Goal: Transaction & Acquisition: Purchase product/service

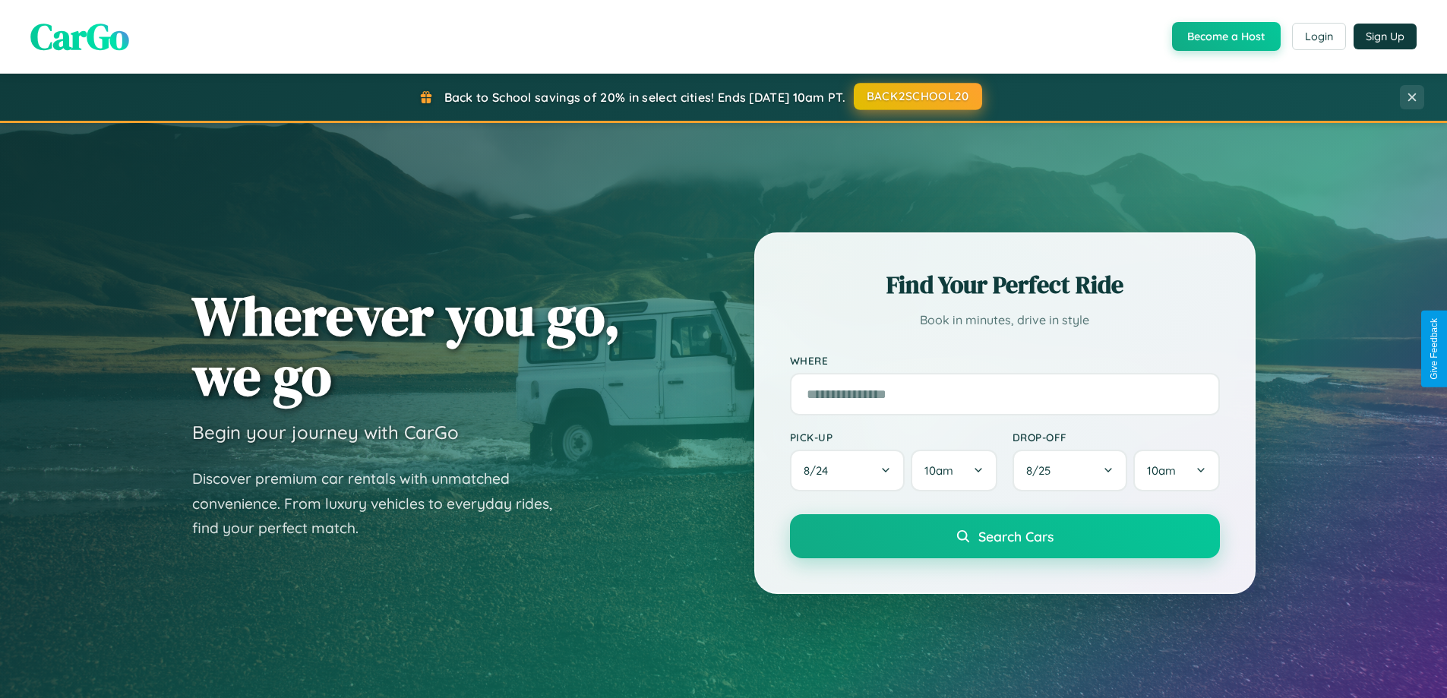
click at [917, 96] on button "BACK2SCHOOL20" at bounding box center [918, 96] width 128 height 27
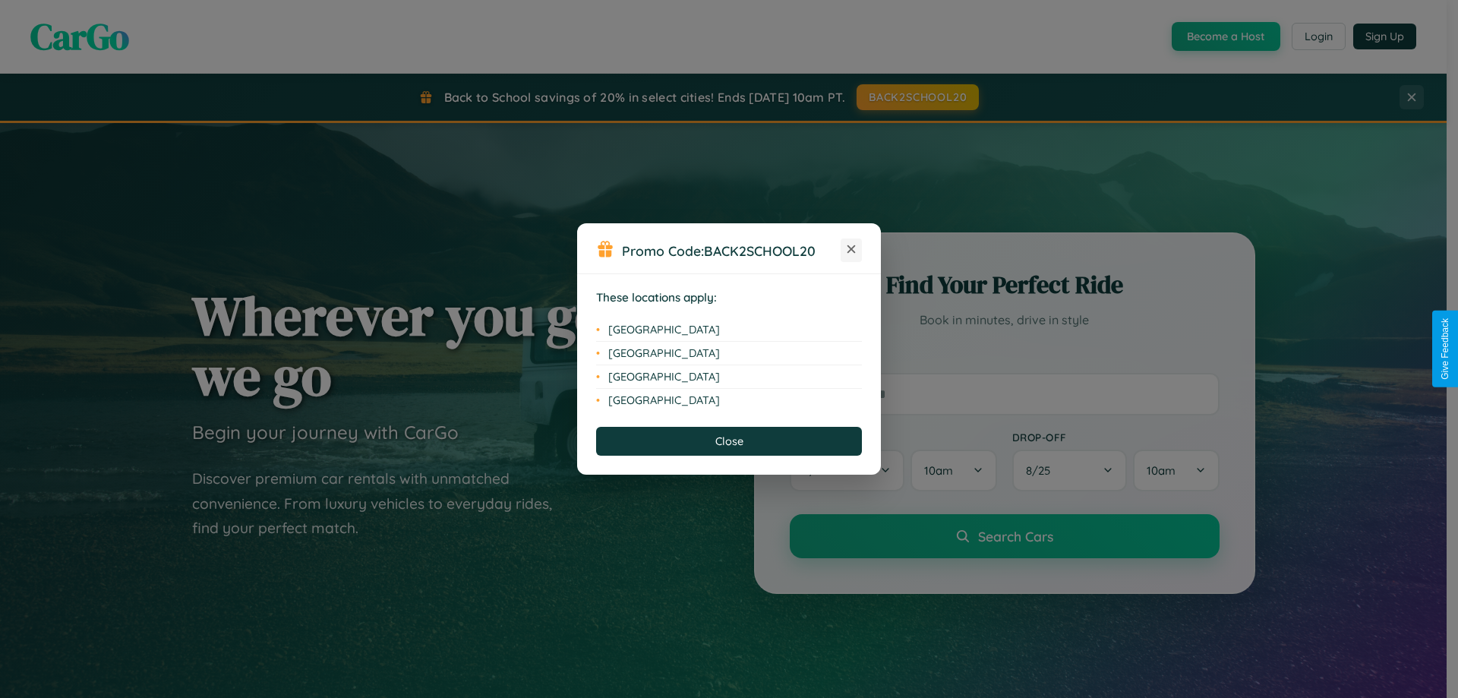
click at [851, 250] on icon at bounding box center [852, 249] width 8 height 8
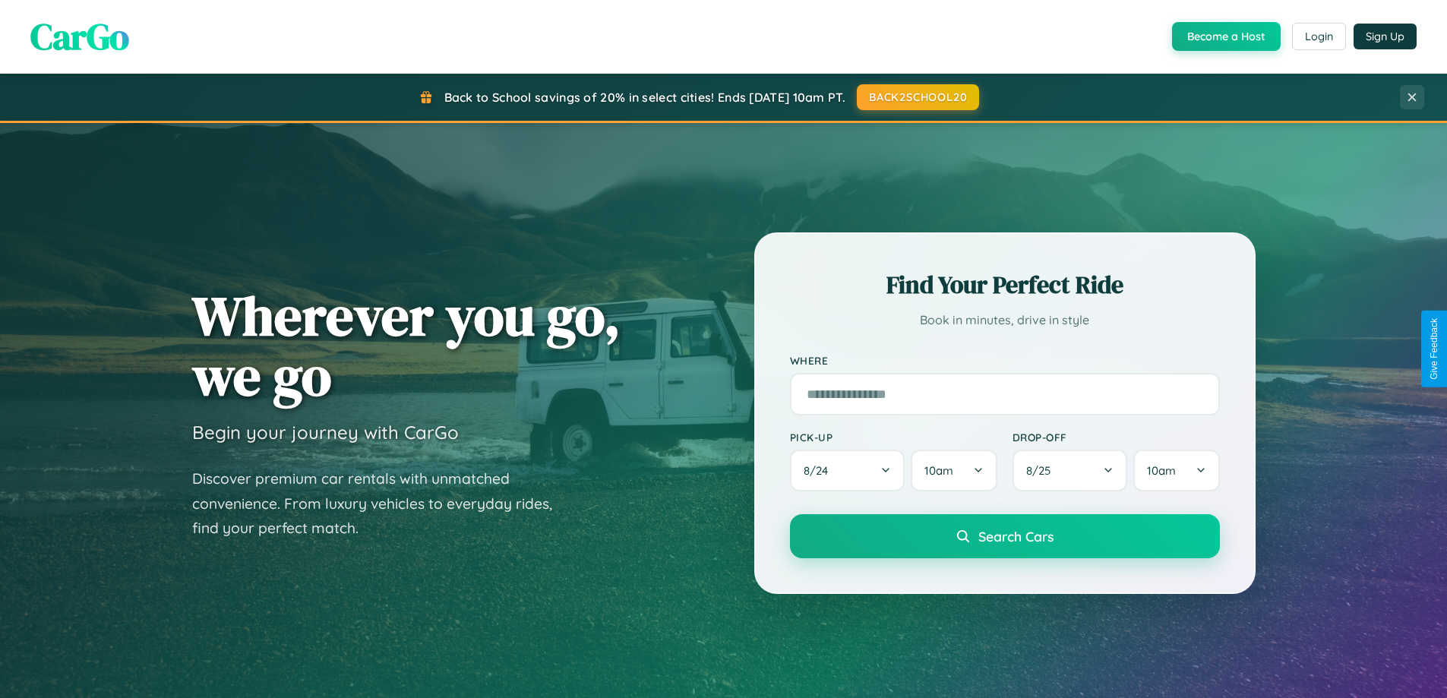
scroll to position [1045, 0]
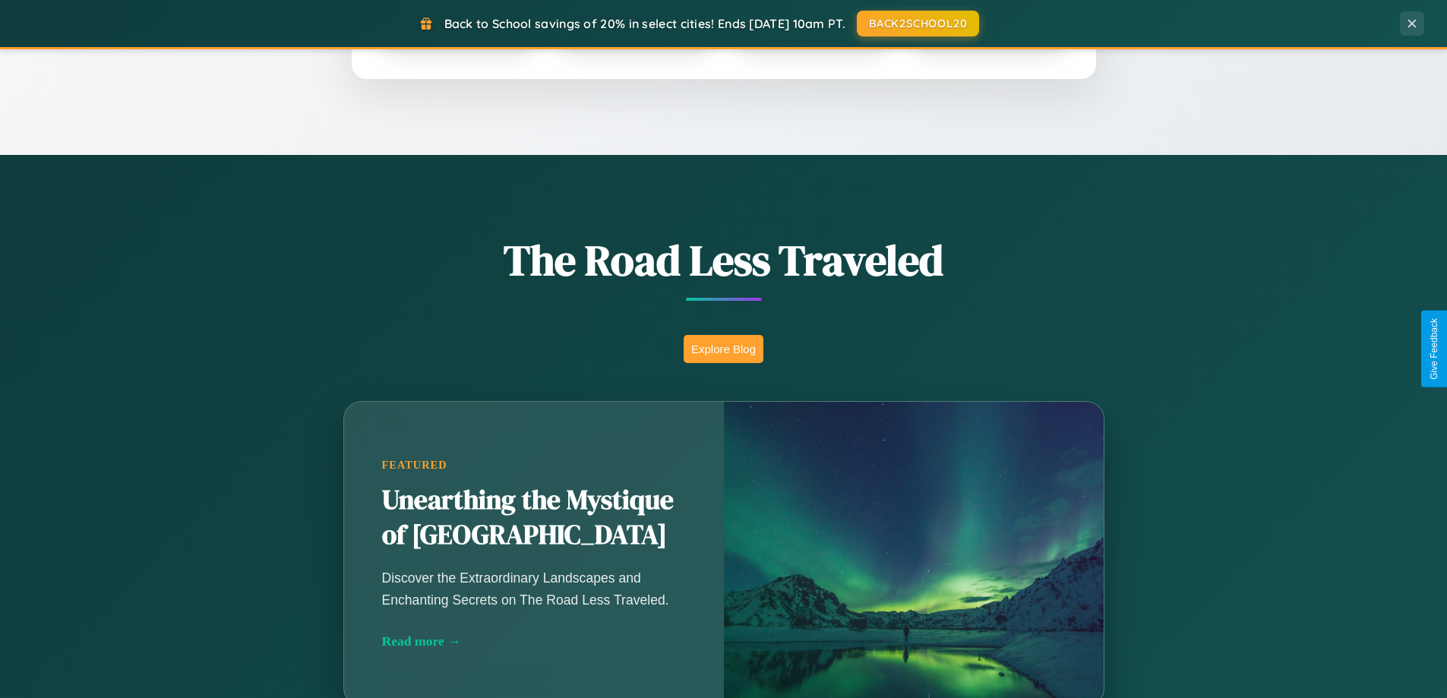
click at [723, 349] on button "Explore Blog" at bounding box center [724, 349] width 80 height 28
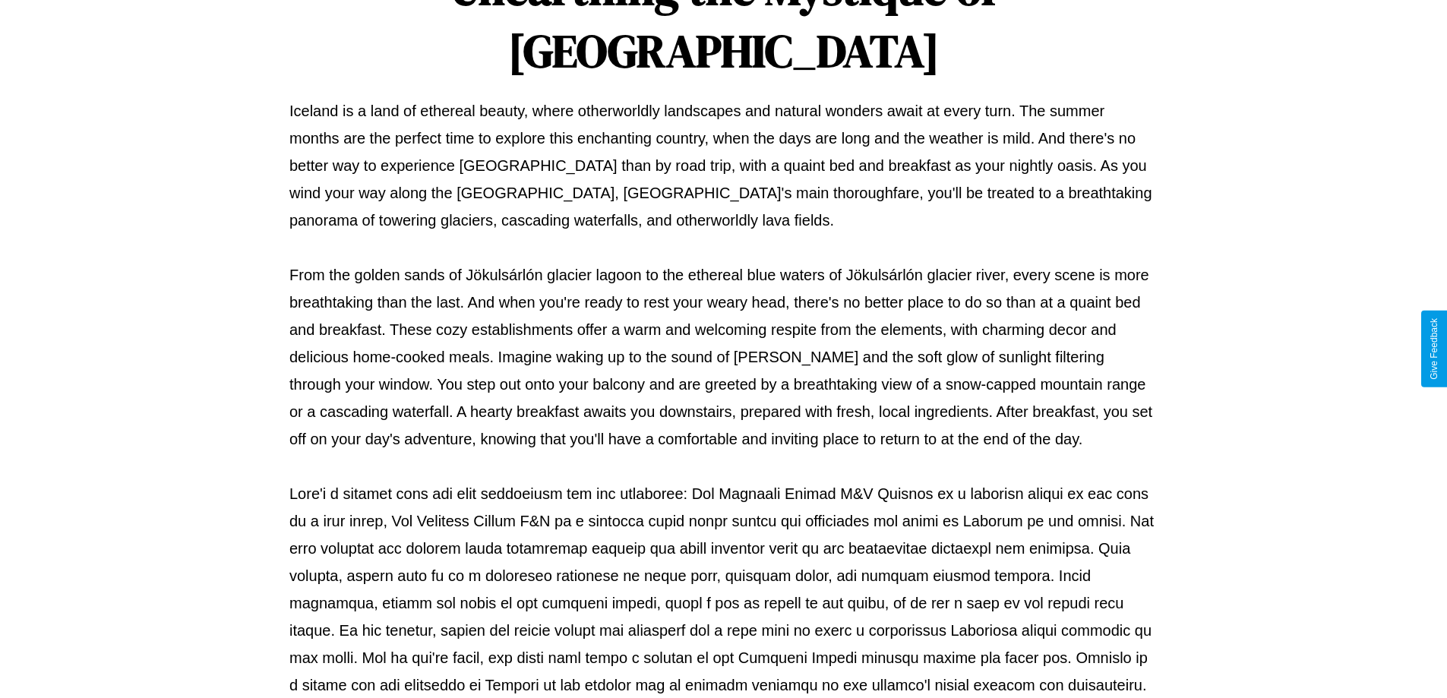
scroll to position [491, 0]
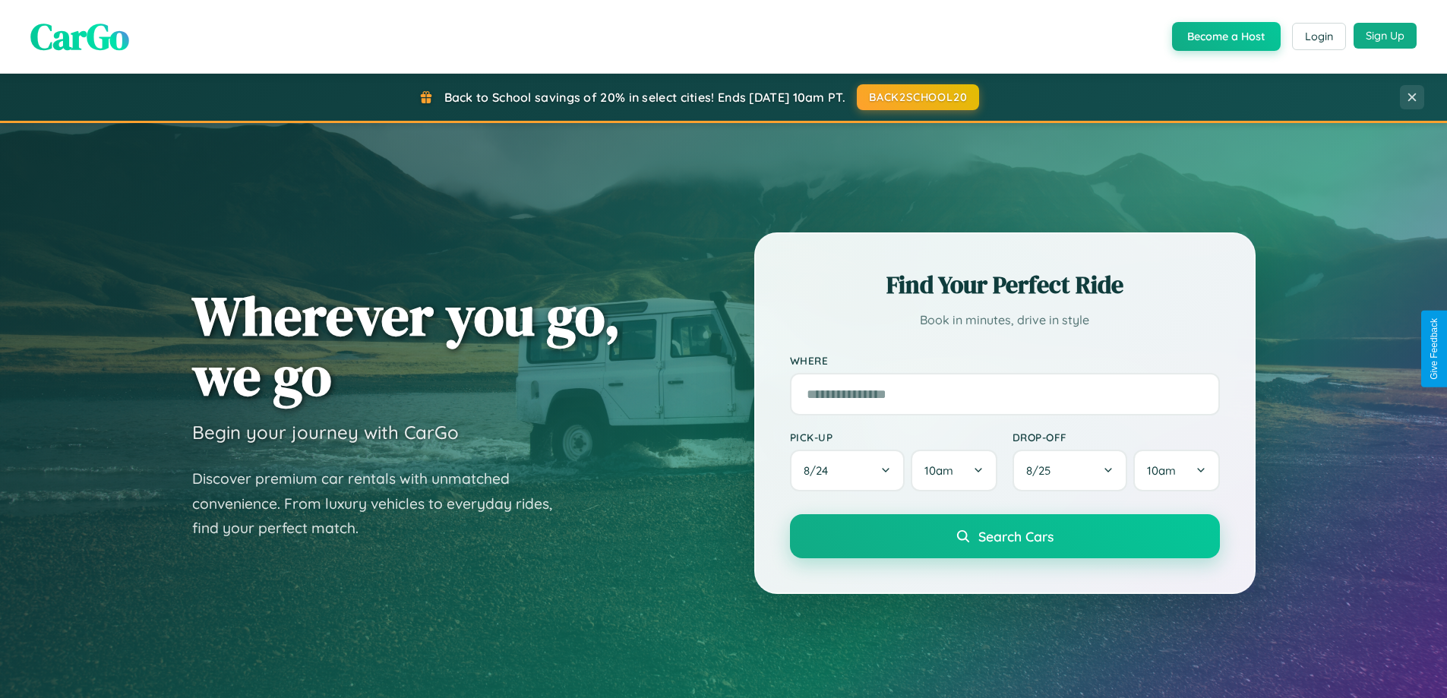
click at [1385, 36] on button "Sign Up" at bounding box center [1385, 36] width 63 height 26
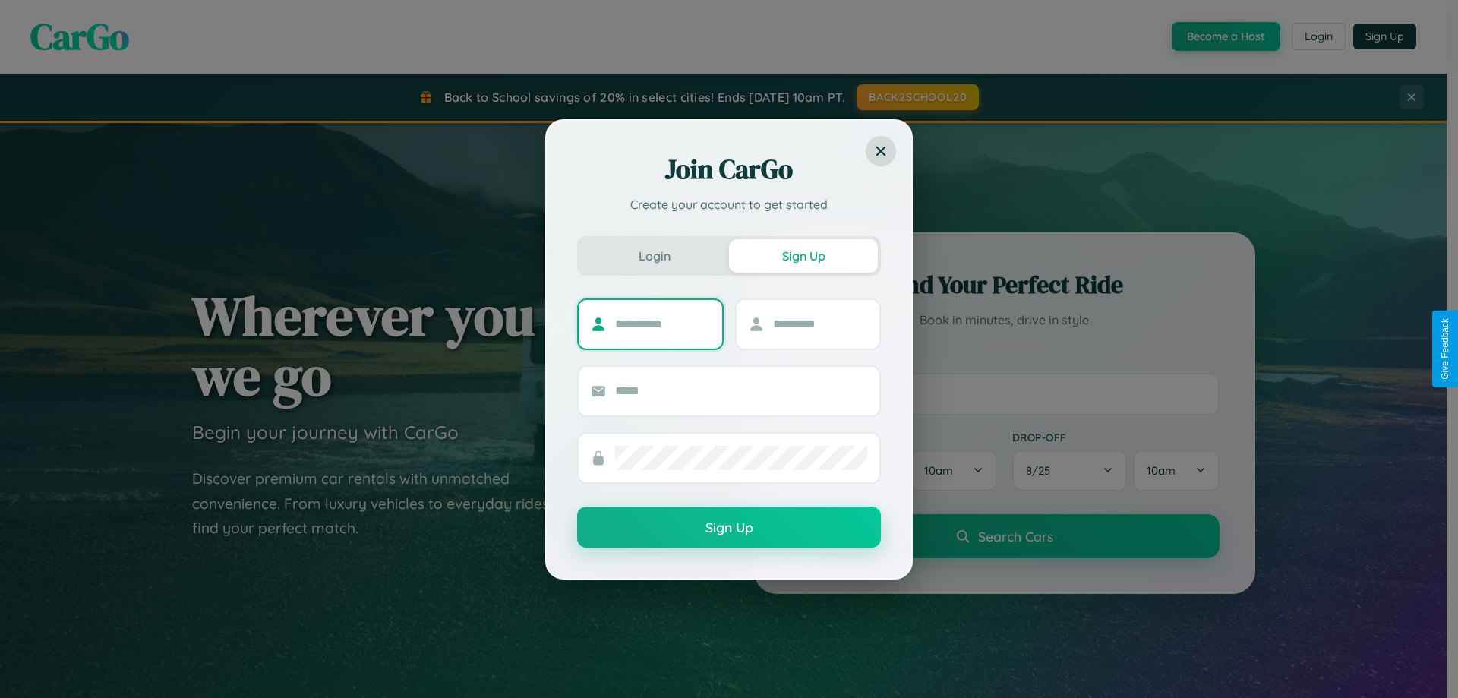
click at [662, 324] on input "text" at bounding box center [662, 324] width 95 height 24
type input "*****"
click at [820, 324] on input "text" at bounding box center [820, 324] width 95 height 24
type input "******"
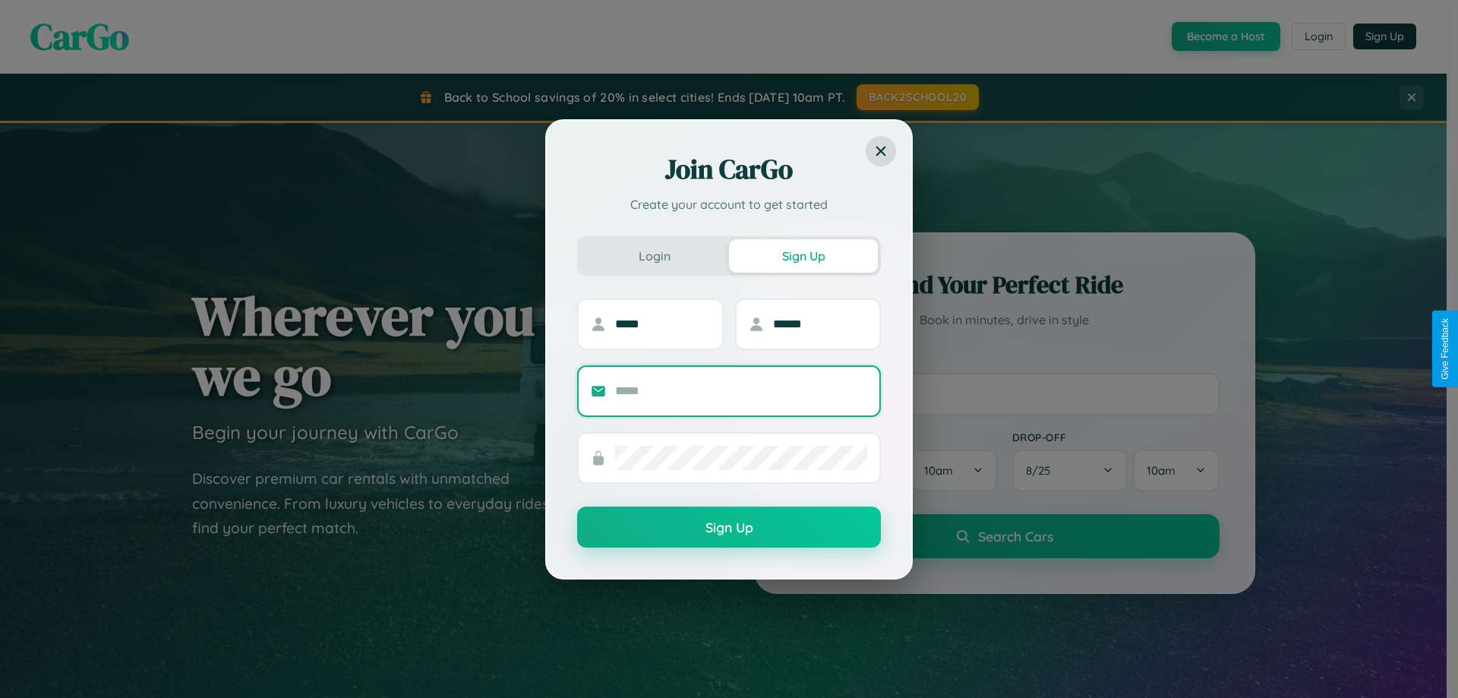
click at [741, 390] on input "text" at bounding box center [741, 391] width 252 height 24
type input "**********"
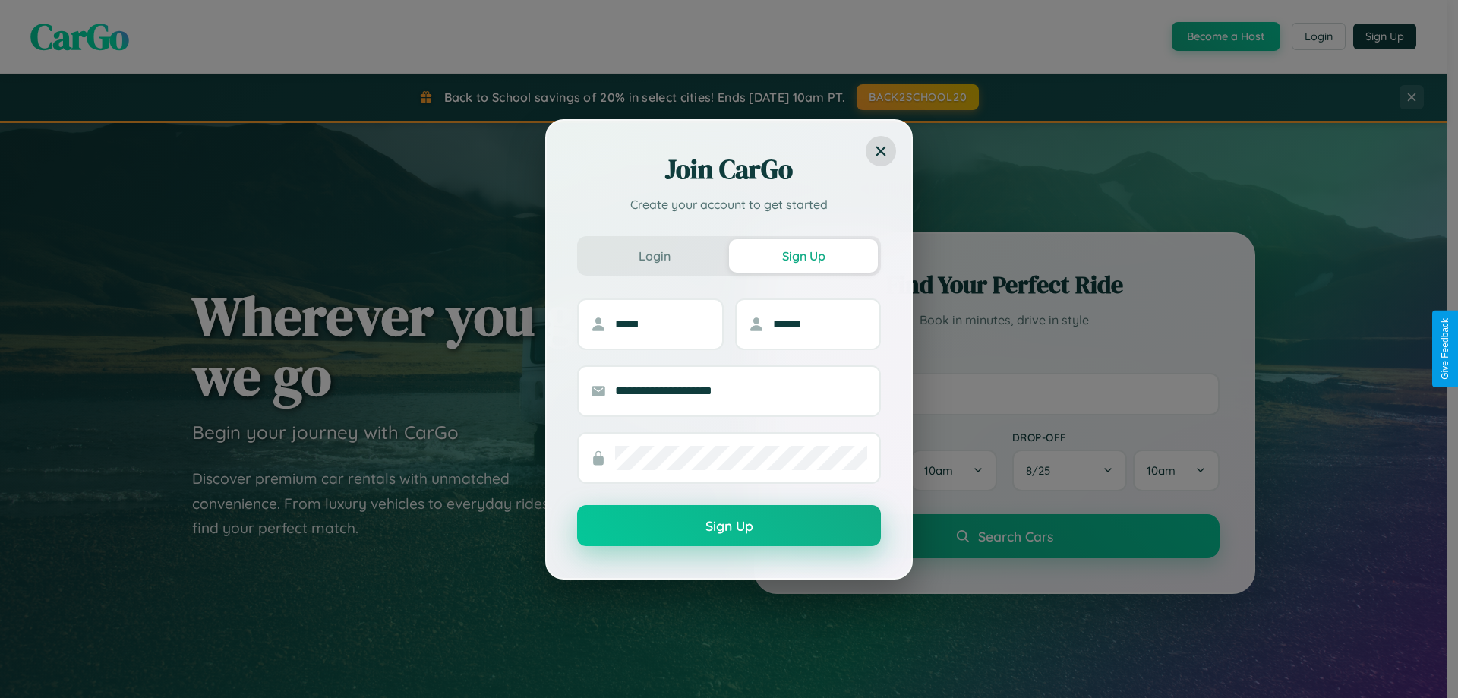
click at [729, 526] on button "Sign Up" at bounding box center [729, 525] width 304 height 41
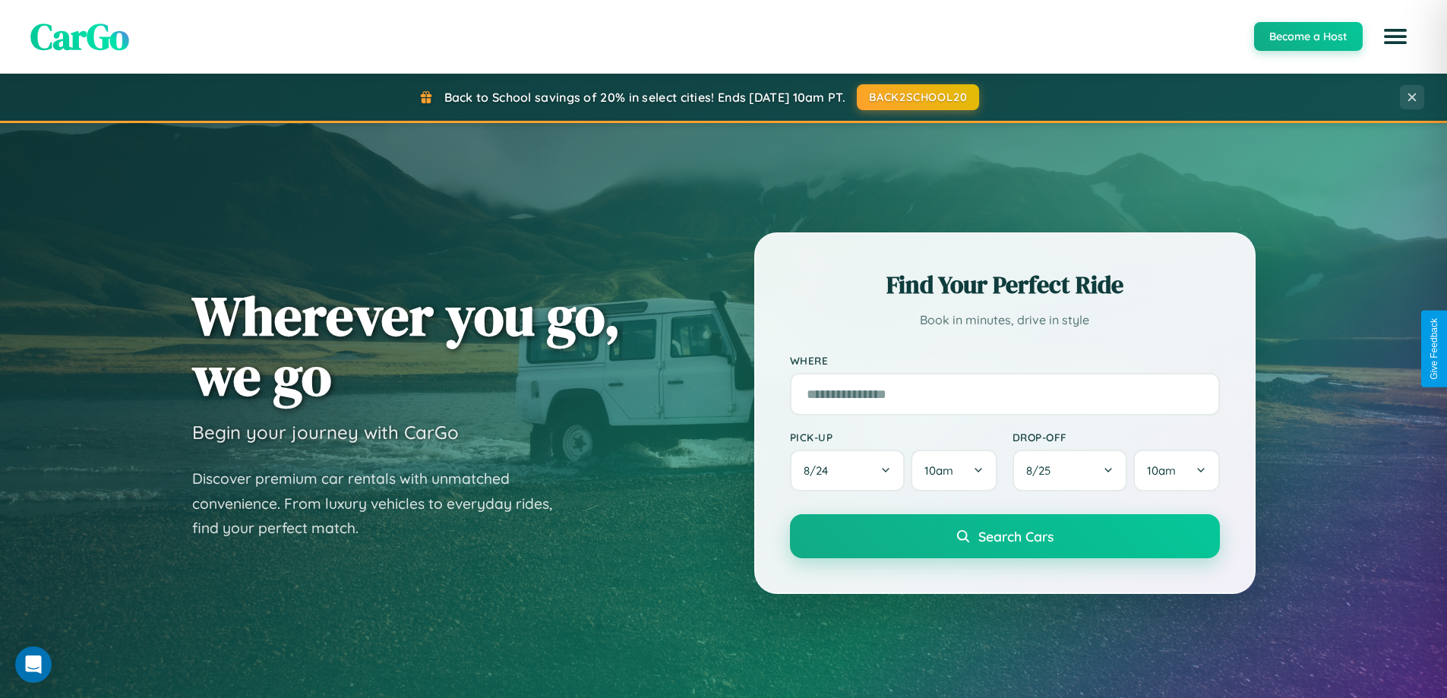
scroll to position [2923, 0]
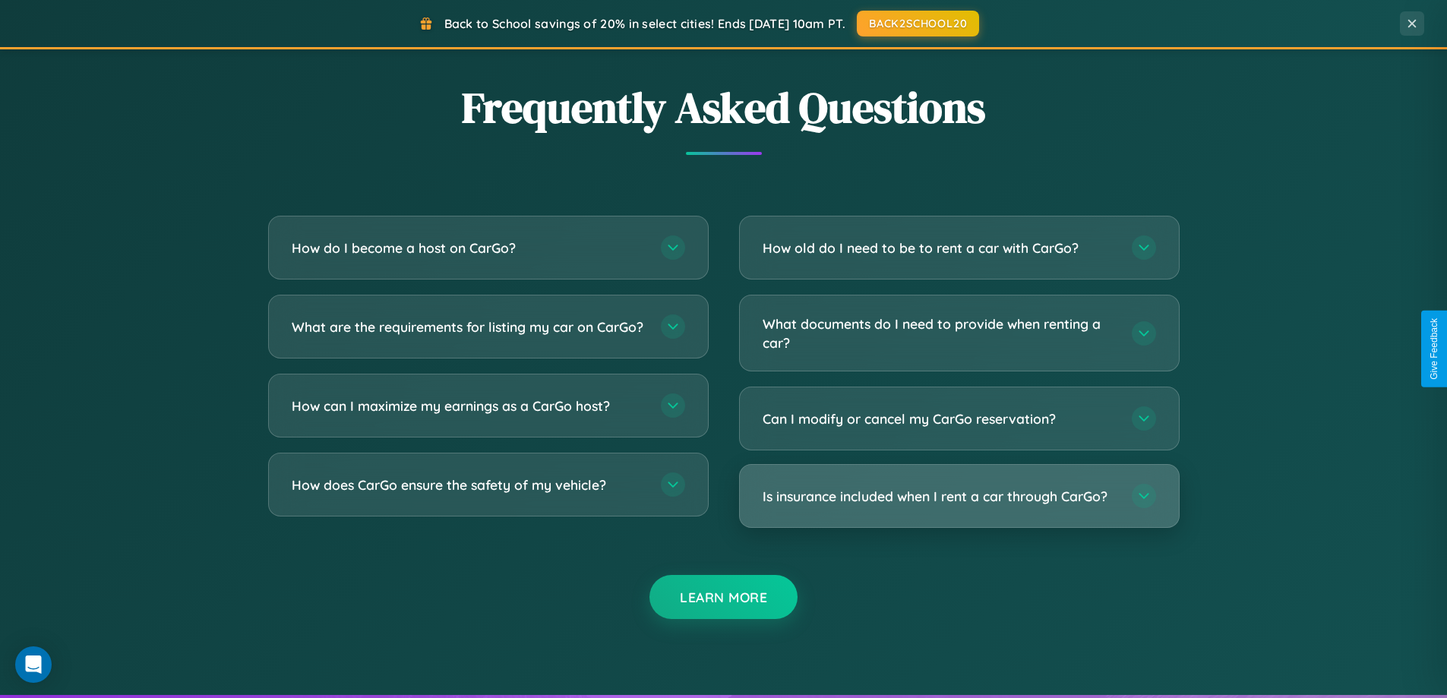
click at [959, 498] on h3 "Is insurance included when I rent a car through CarGo?" at bounding box center [940, 496] width 354 height 19
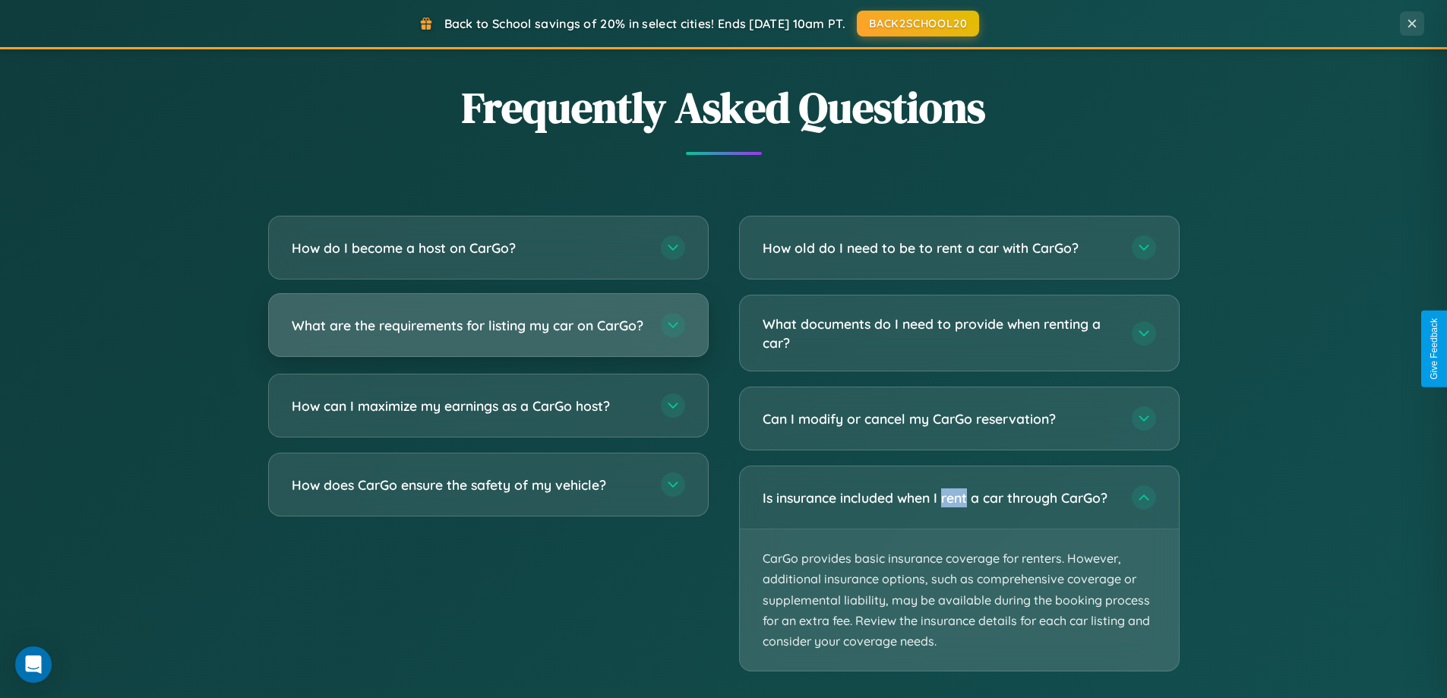
click at [488, 332] on h3 "What are the requirements for listing my car on CarGo?" at bounding box center [469, 325] width 354 height 19
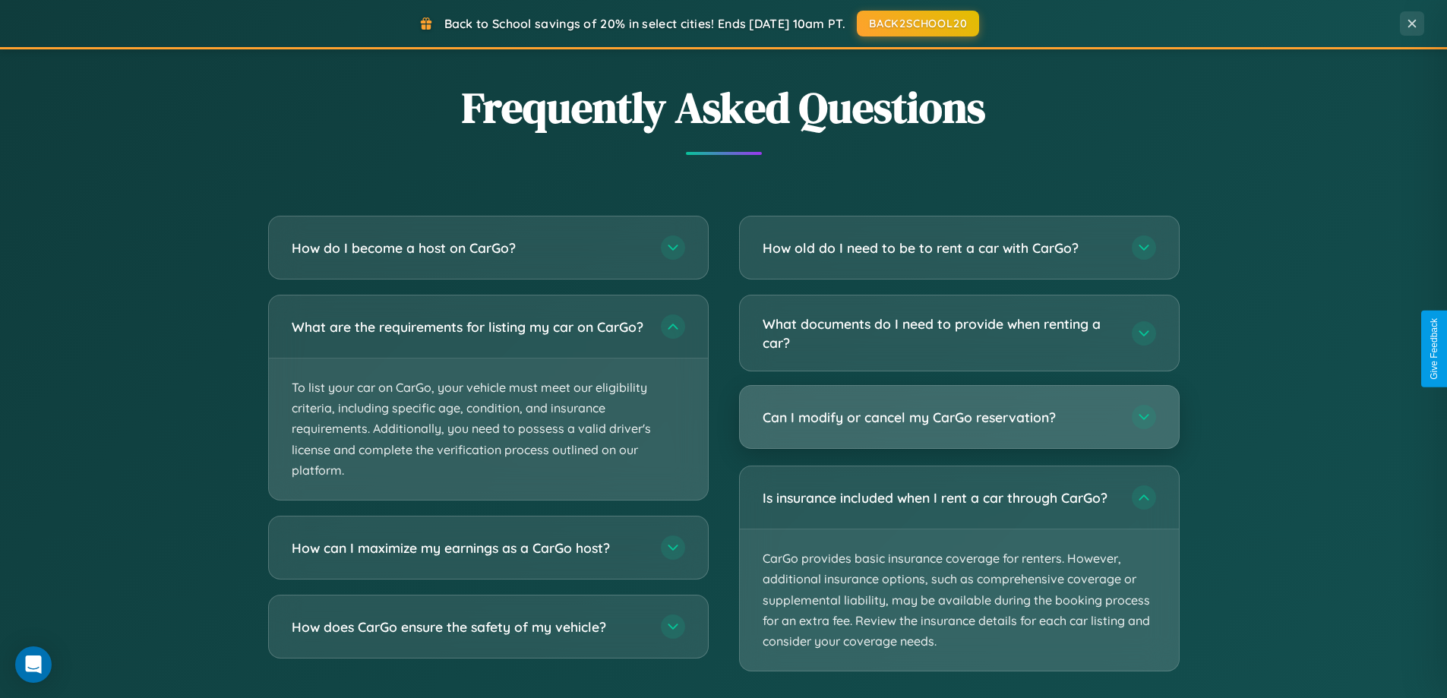
click at [959, 419] on h3 "Can I modify or cancel my CarGo reservation?" at bounding box center [940, 417] width 354 height 19
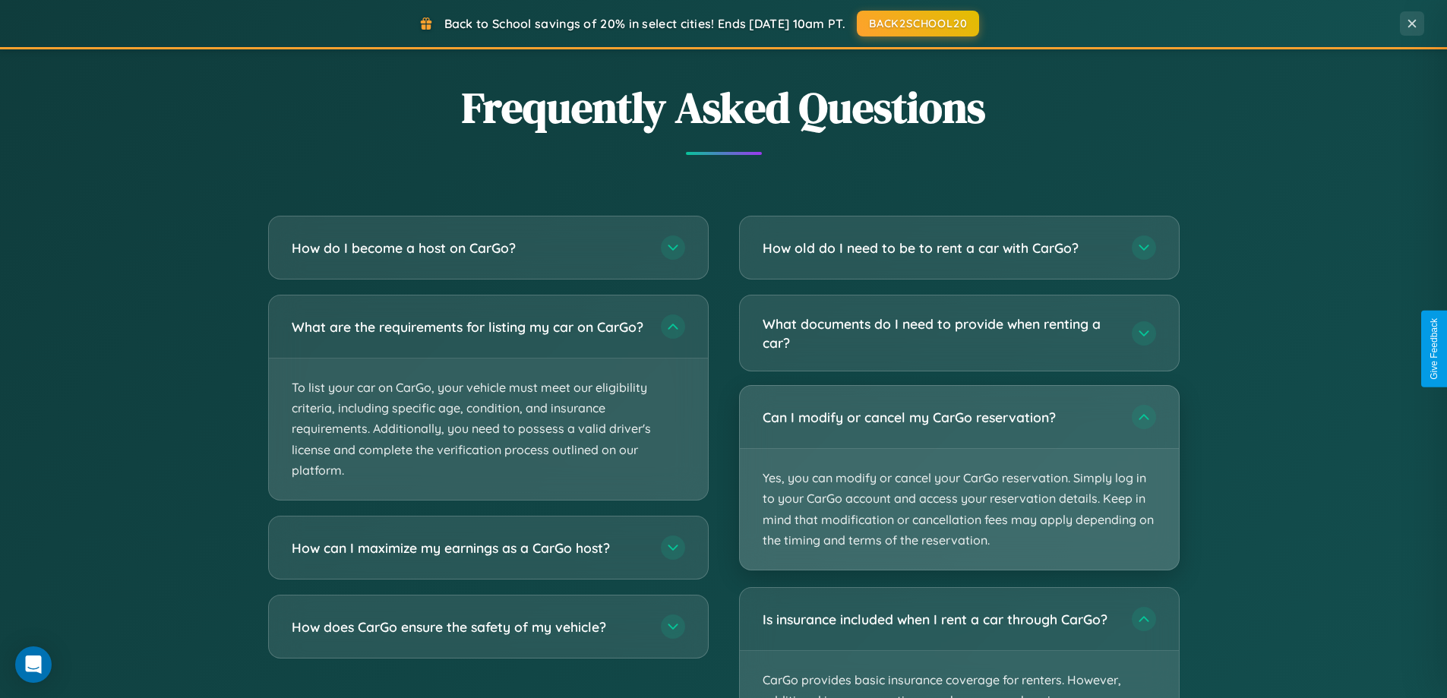
click at [959, 478] on p "Yes, you can modify or cancel your CarGo reservation. Simply log in to your Car…" at bounding box center [959, 509] width 439 height 121
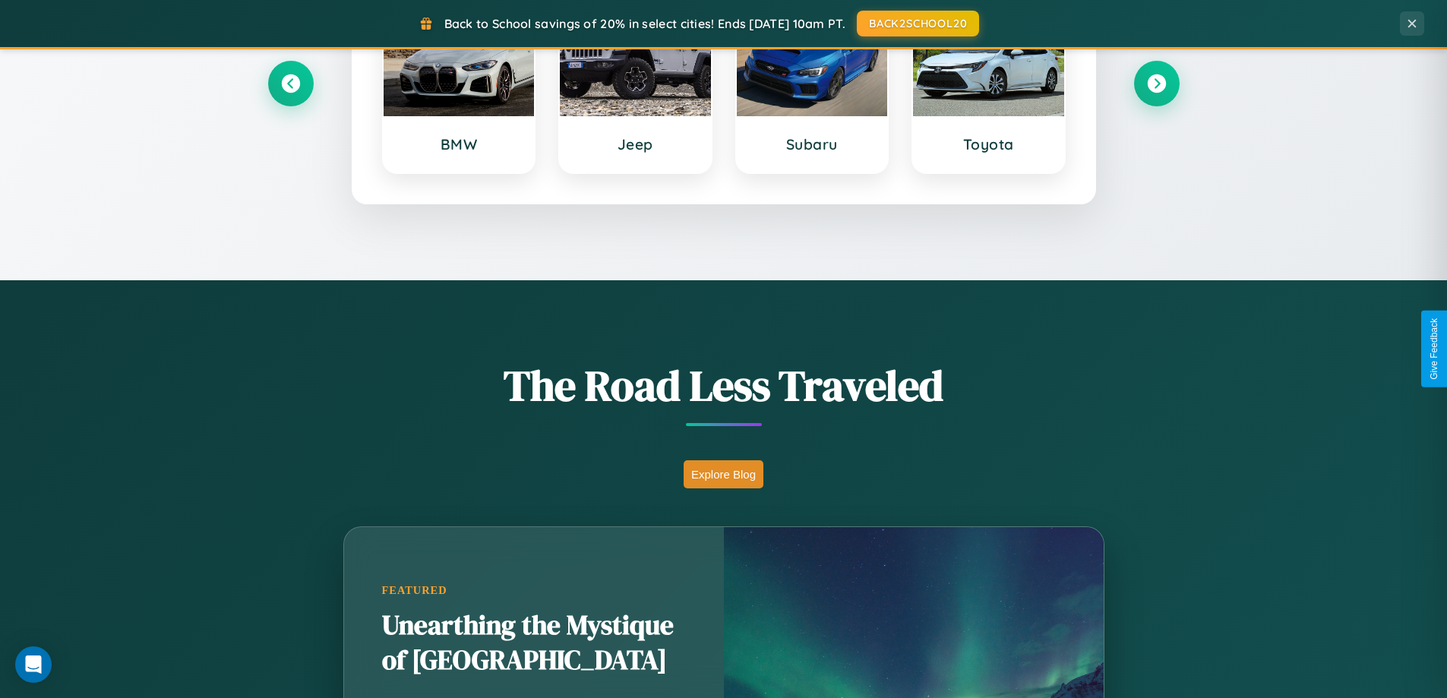
scroll to position [655, 0]
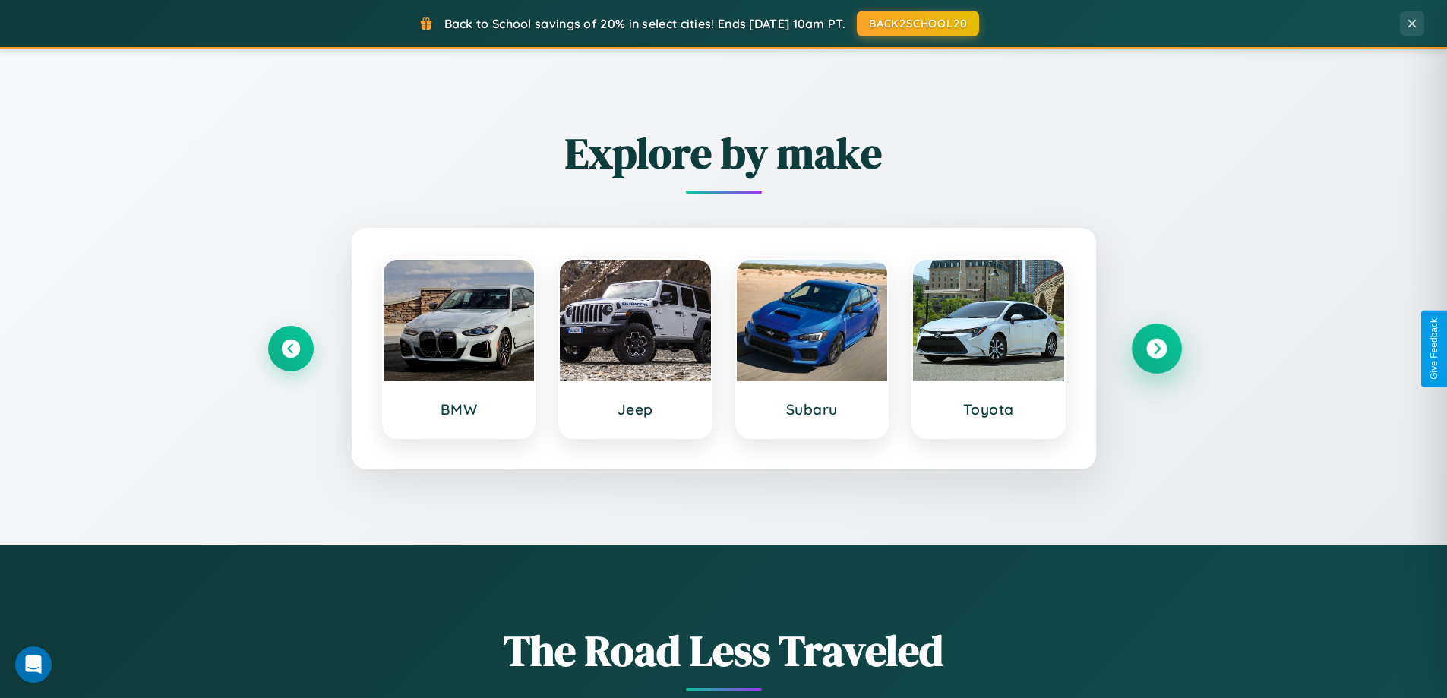
click at [1156, 349] on icon at bounding box center [1156, 349] width 21 height 21
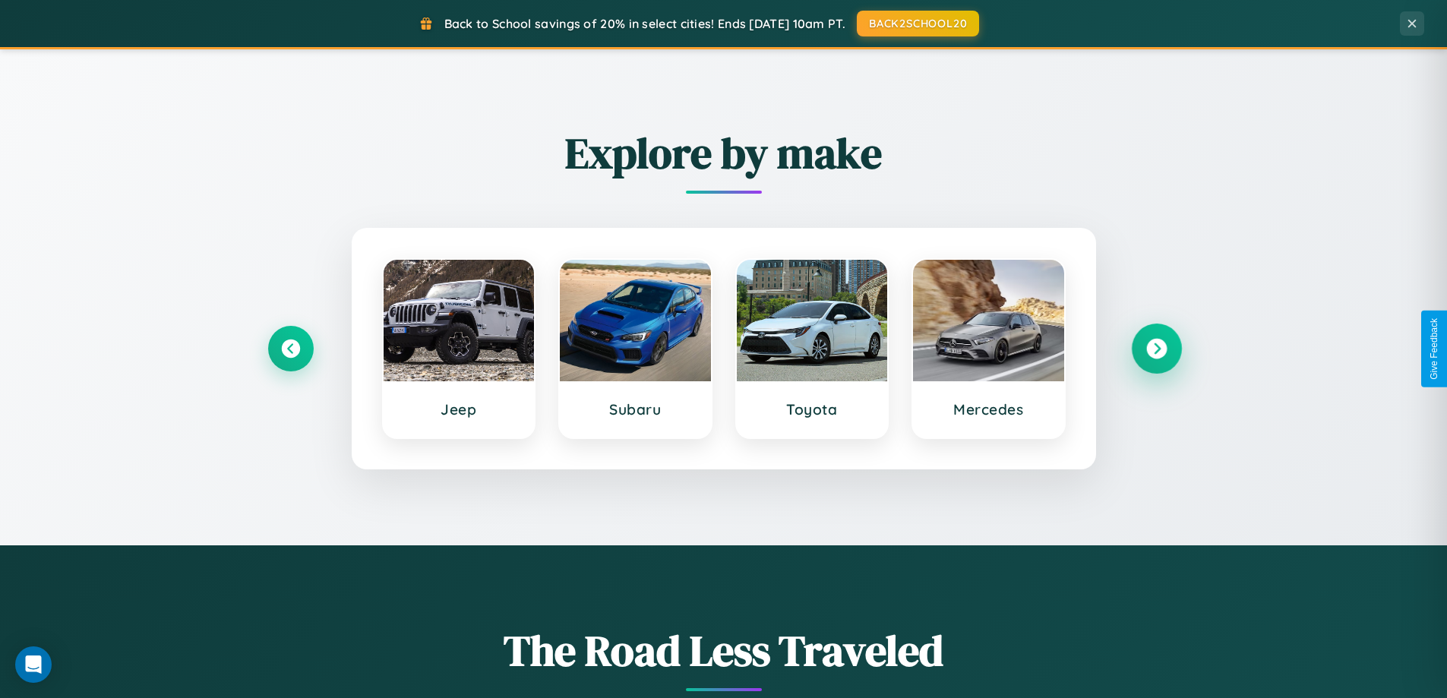
click at [1156, 349] on icon at bounding box center [1156, 349] width 21 height 21
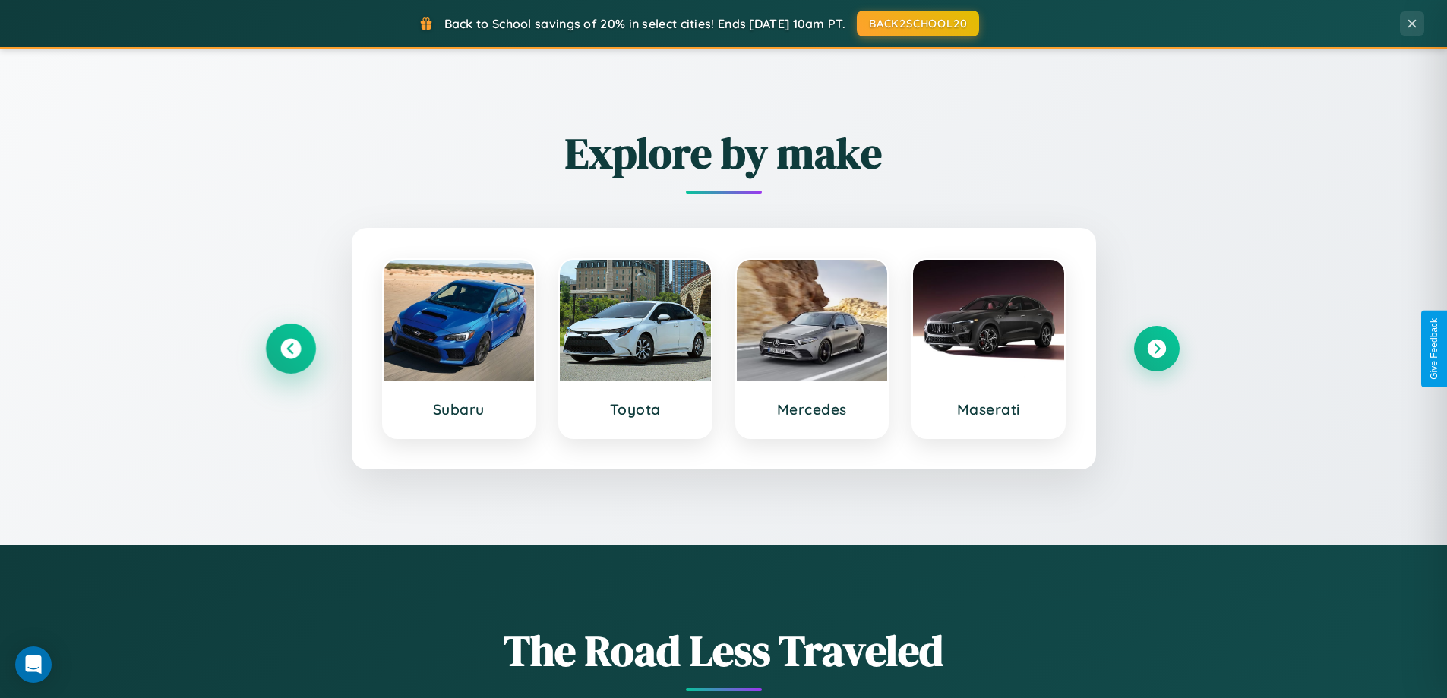
click at [290, 349] on icon at bounding box center [290, 349] width 21 height 21
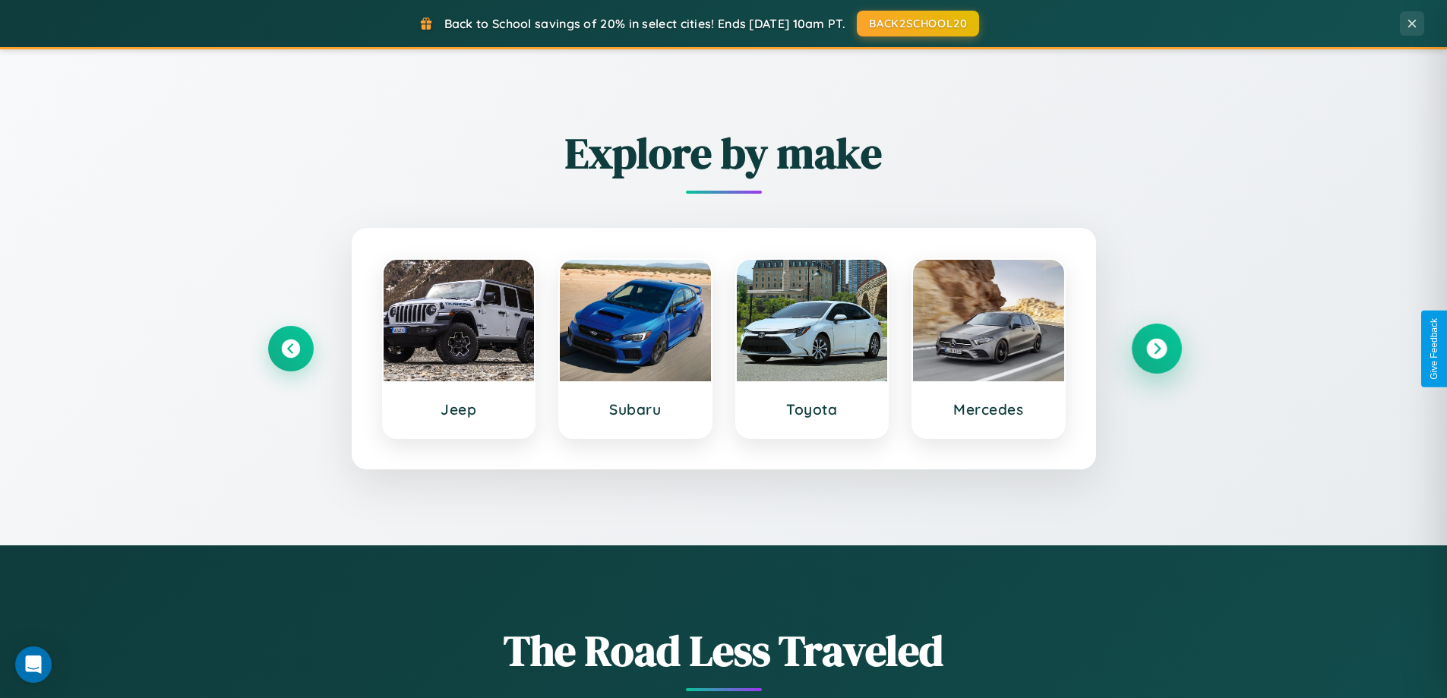
click at [1156, 349] on icon at bounding box center [1156, 349] width 21 height 21
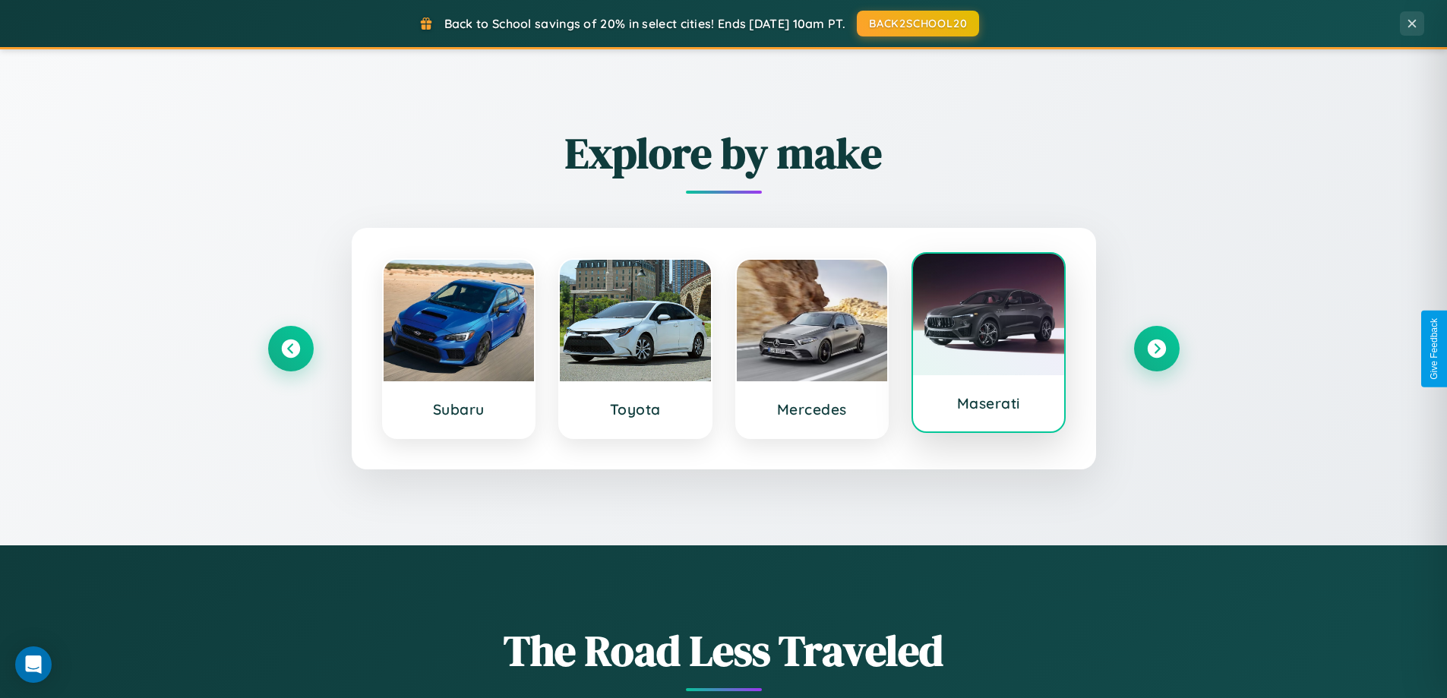
click at [988, 343] on div at bounding box center [988, 315] width 151 height 122
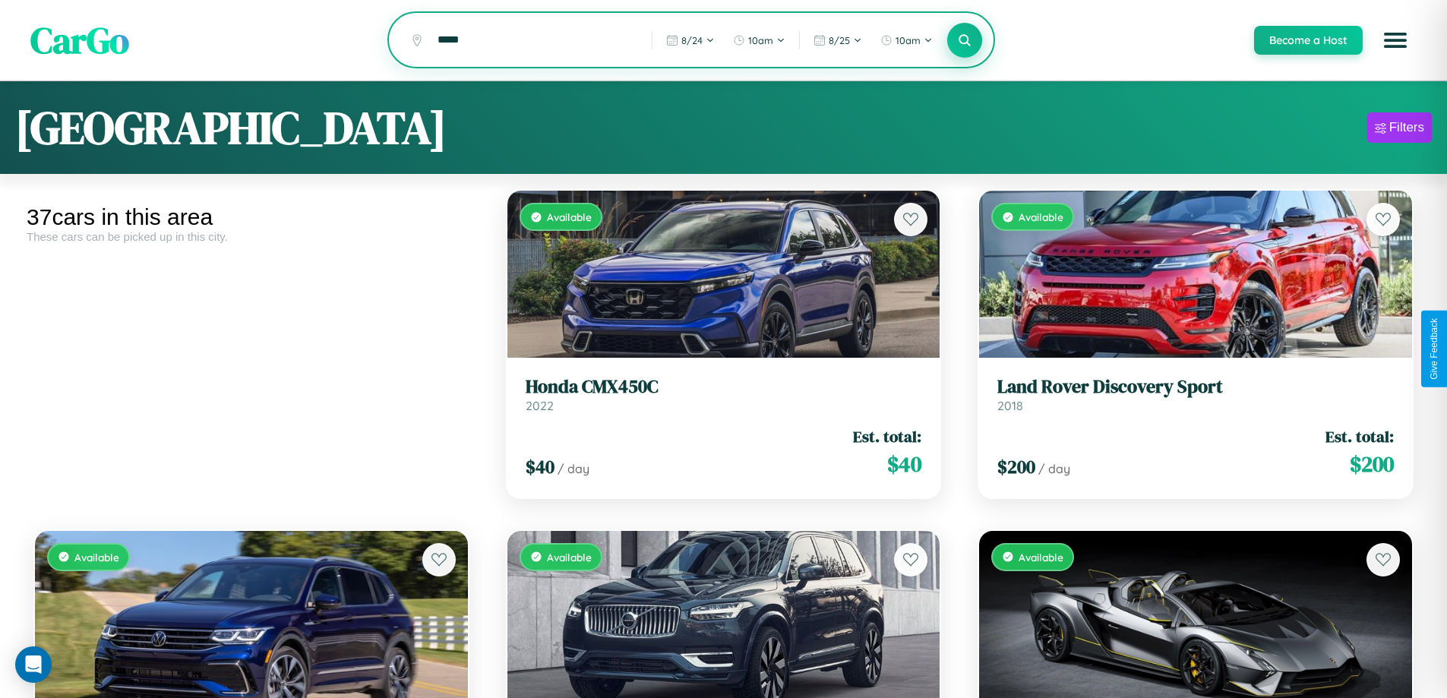
click at [964, 41] on icon at bounding box center [965, 40] width 14 height 14
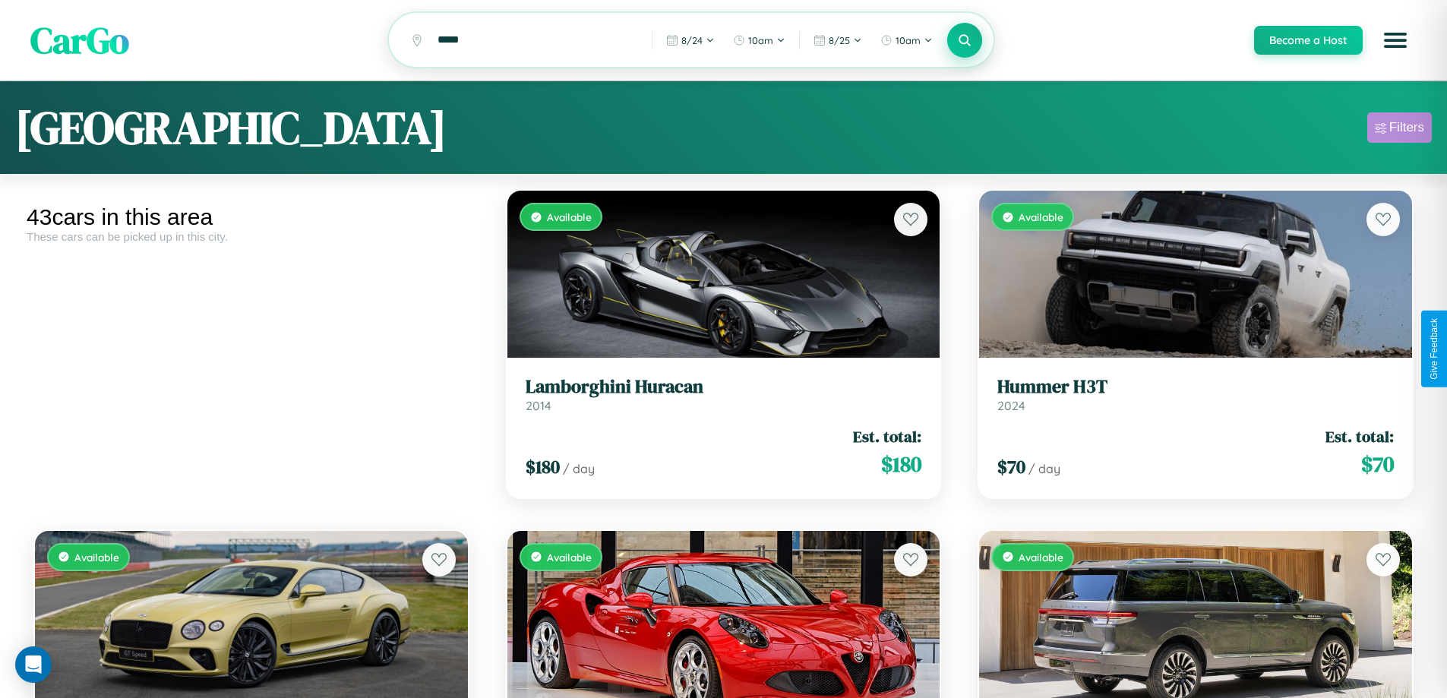
click at [1399, 130] on div "Filters" at bounding box center [1406, 127] width 35 height 15
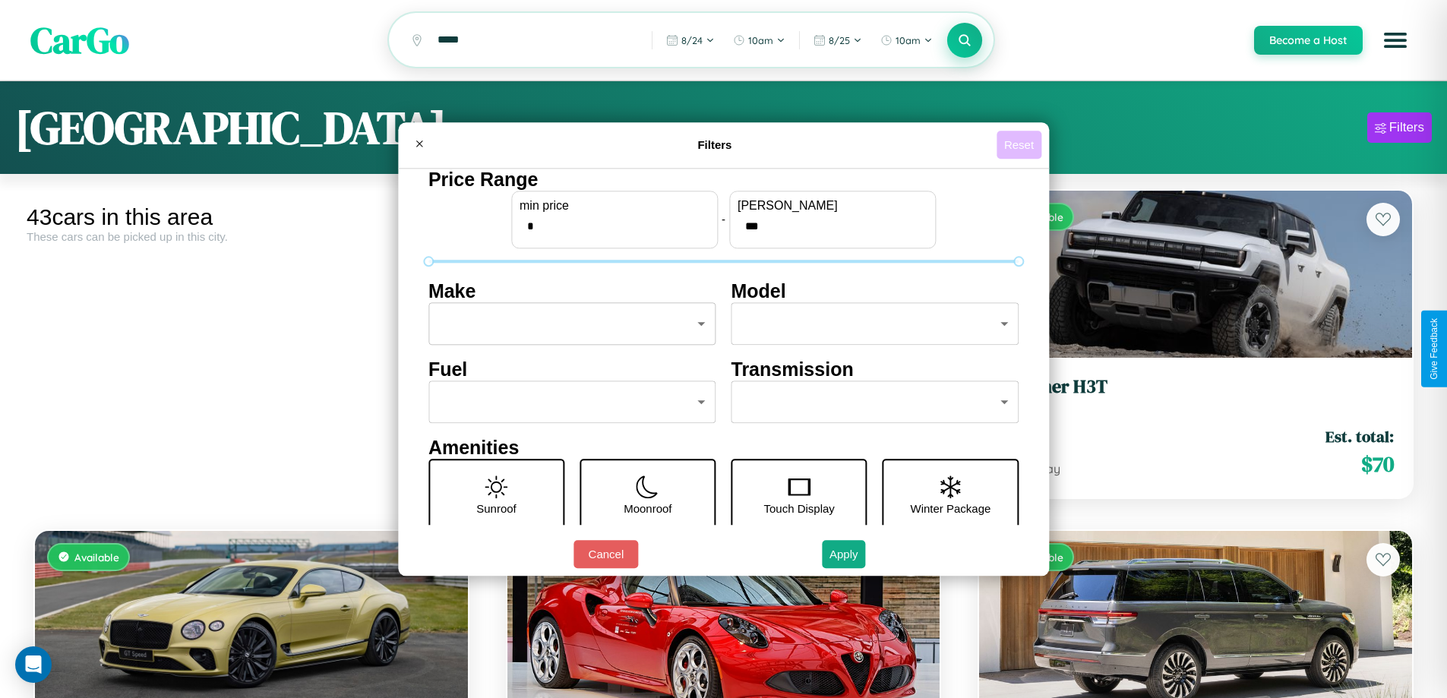
click at [1021, 144] on button "Reset" at bounding box center [1019, 145] width 45 height 28
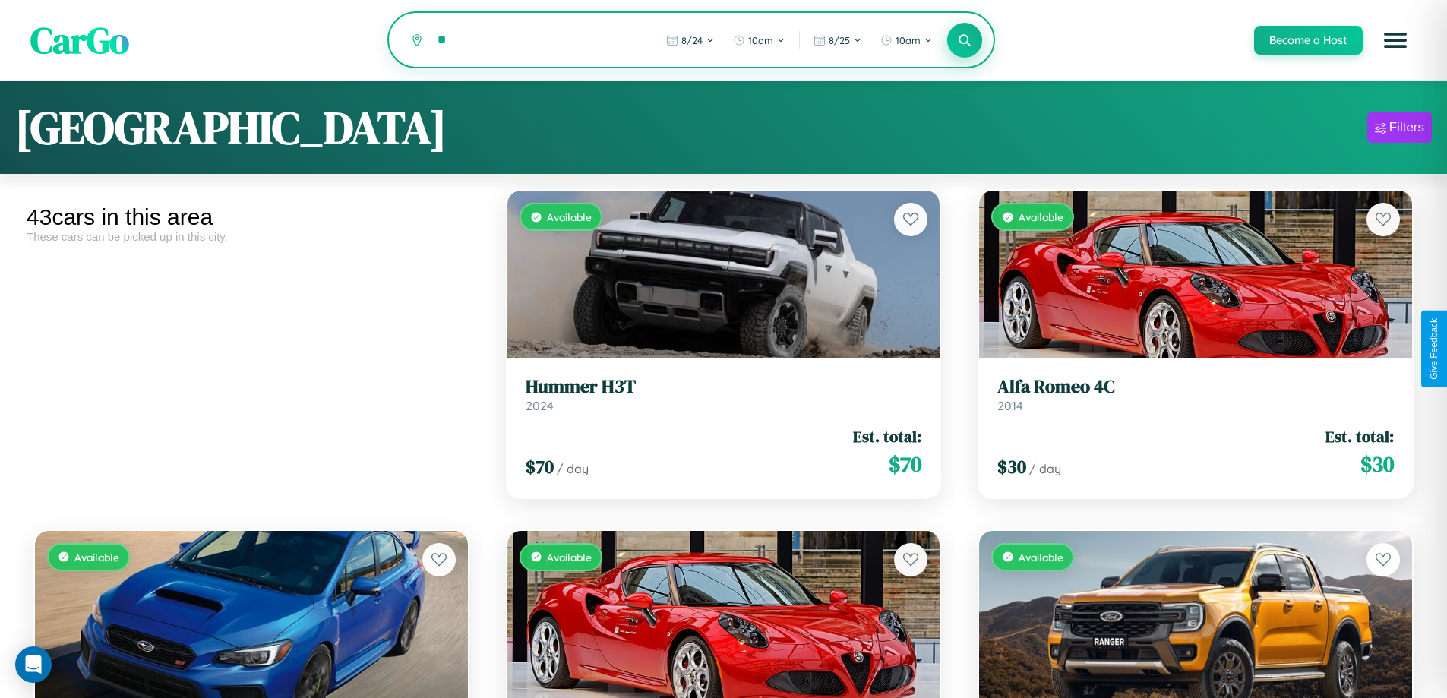
type input "*"
type input "**********"
click at [964, 41] on icon at bounding box center [965, 40] width 14 height 14
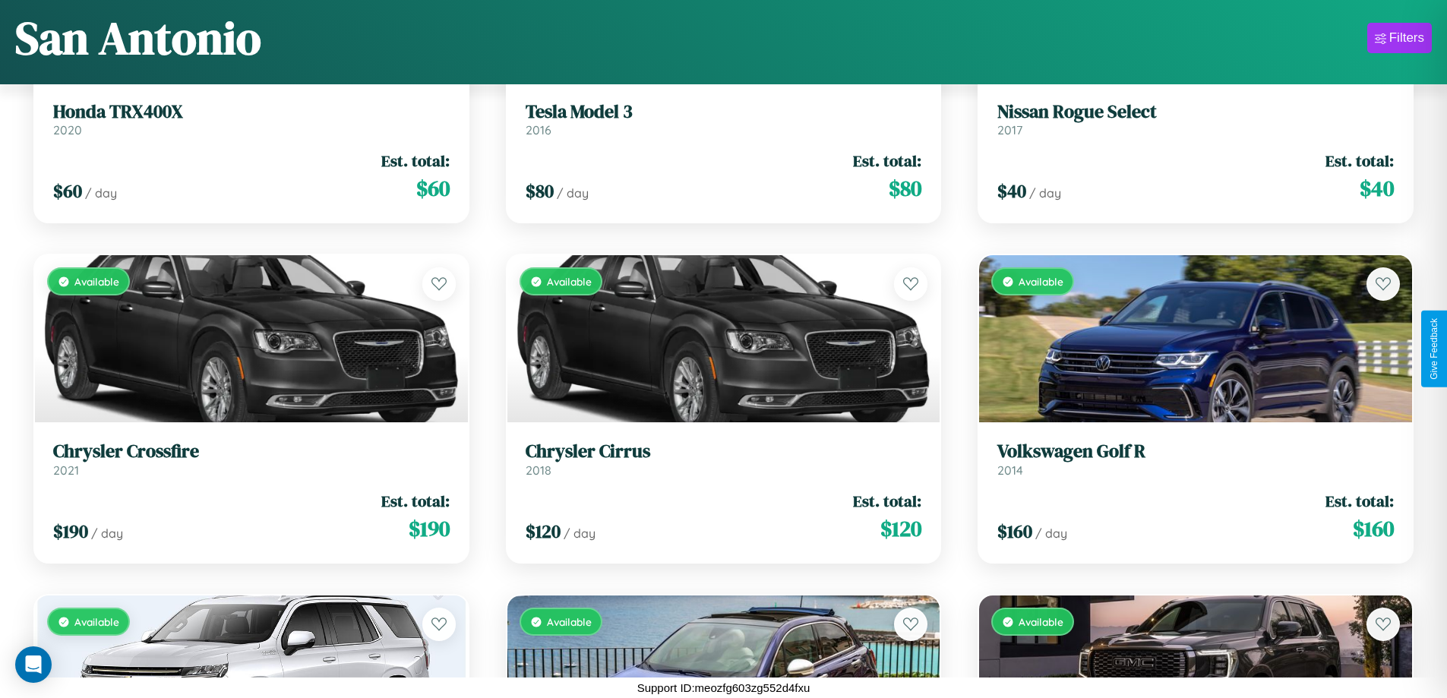
scroll to position [894, 0]
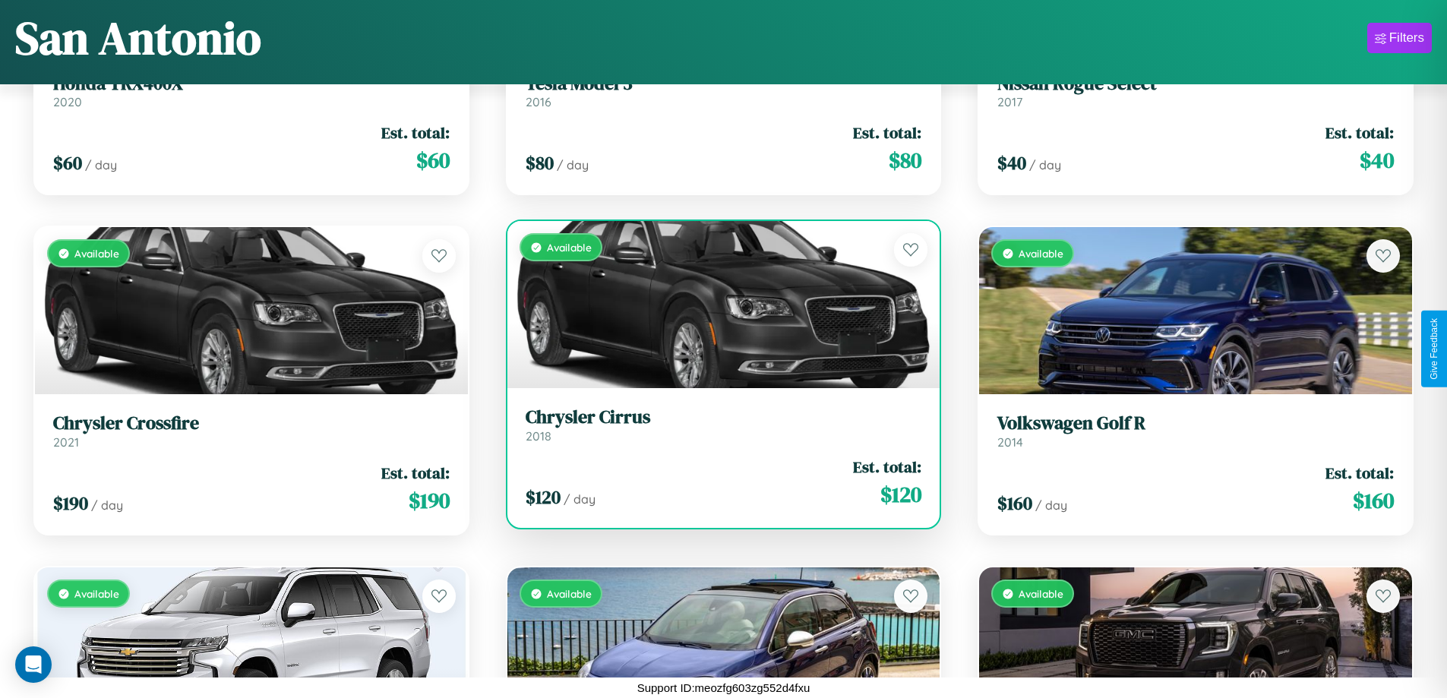
click at [717, 431] on link "Chrysler Cirrus 2018" at bounding box center [724, 424] width 397 height 37
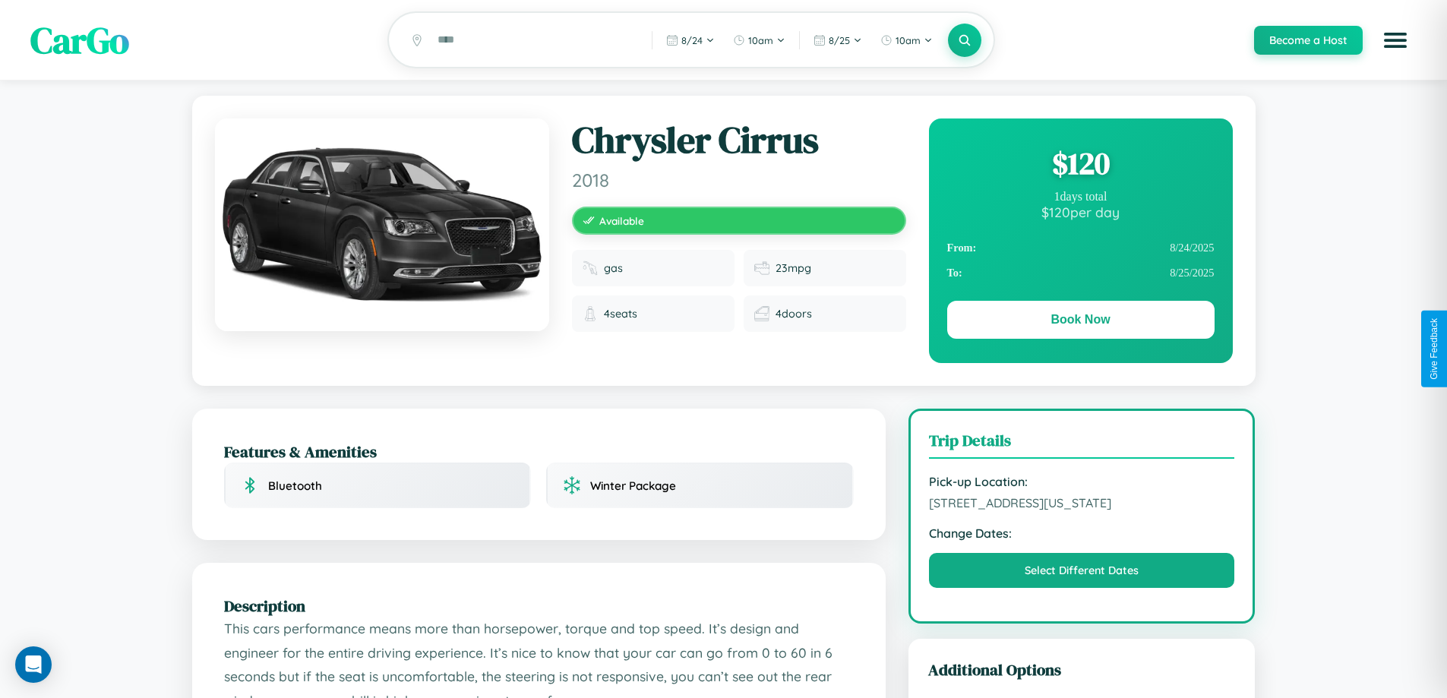
scroll to position [164, 0]
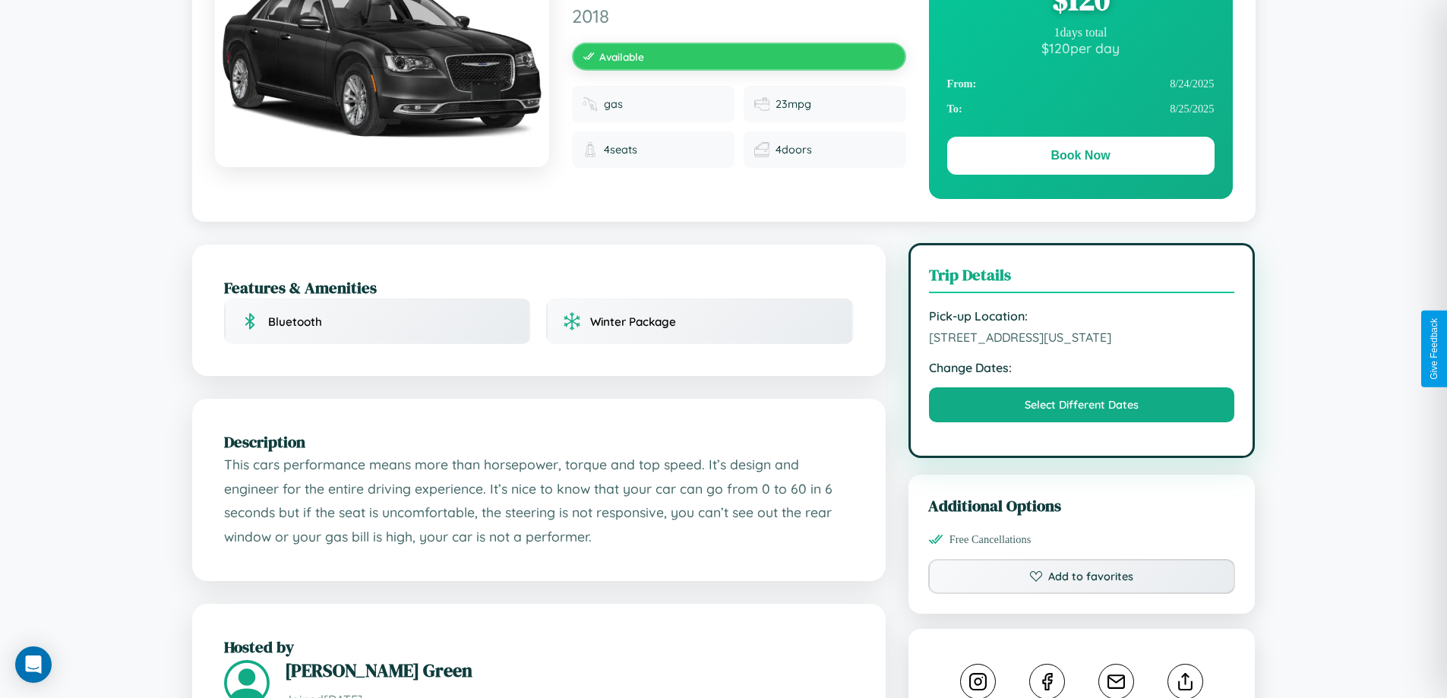
click at [1082, 345] on span "9944 Jefferson Street San Antonio Texas 32110 United States" at bounding box center [1082, 337] width 306 height 15
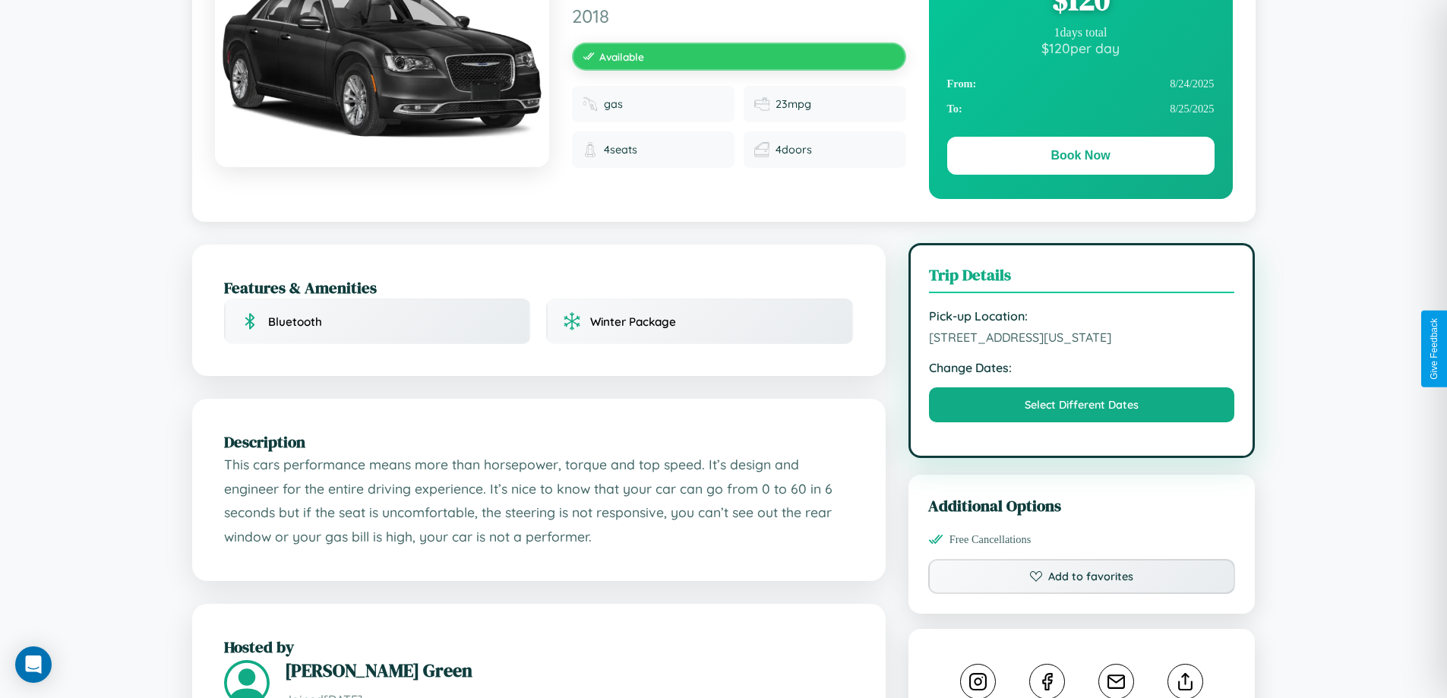
click at [1082, 345] on span "9944 Jefferson Street San Antonio Texas 32110 United States" at bounding box center [1082, 337] width 306 height 15
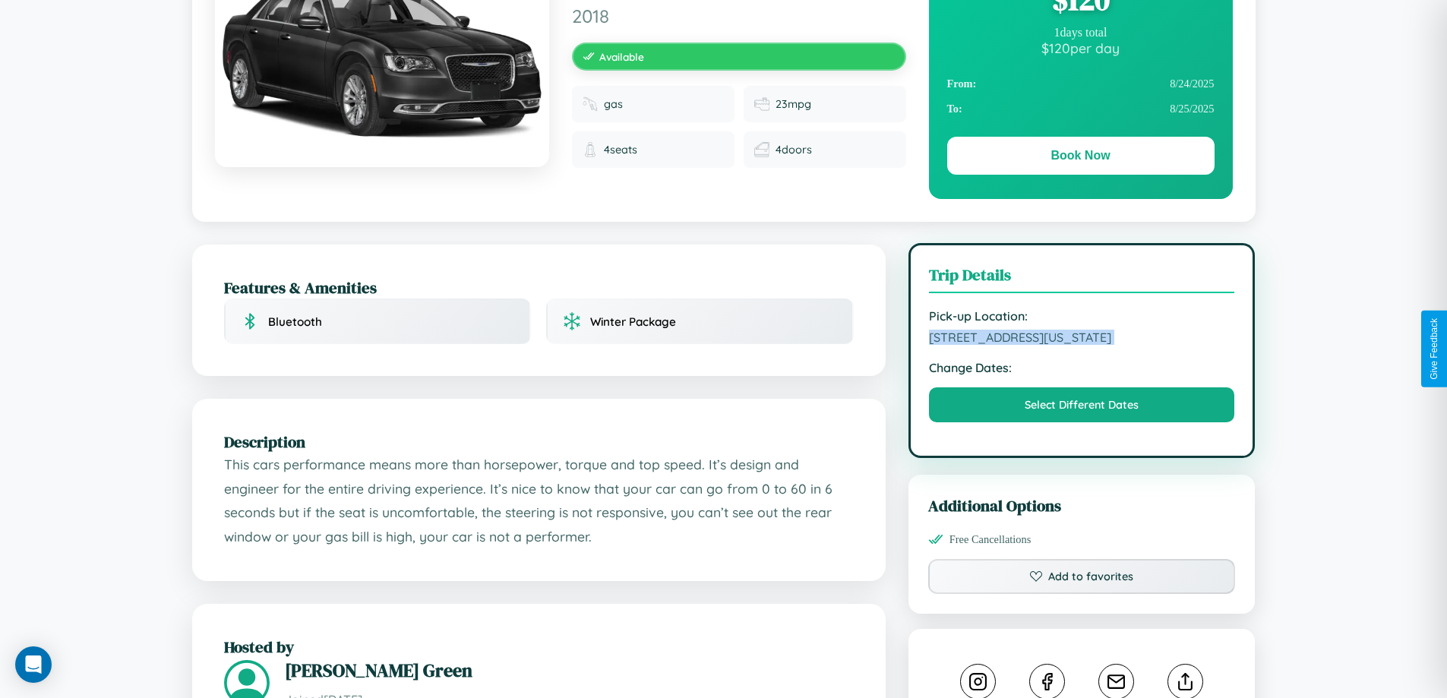
click at [1082, 345] on span "9944 Jefferson Street San Antonio Texas 32110 United States" at bounding box center [1082, 337] width 306 height 15
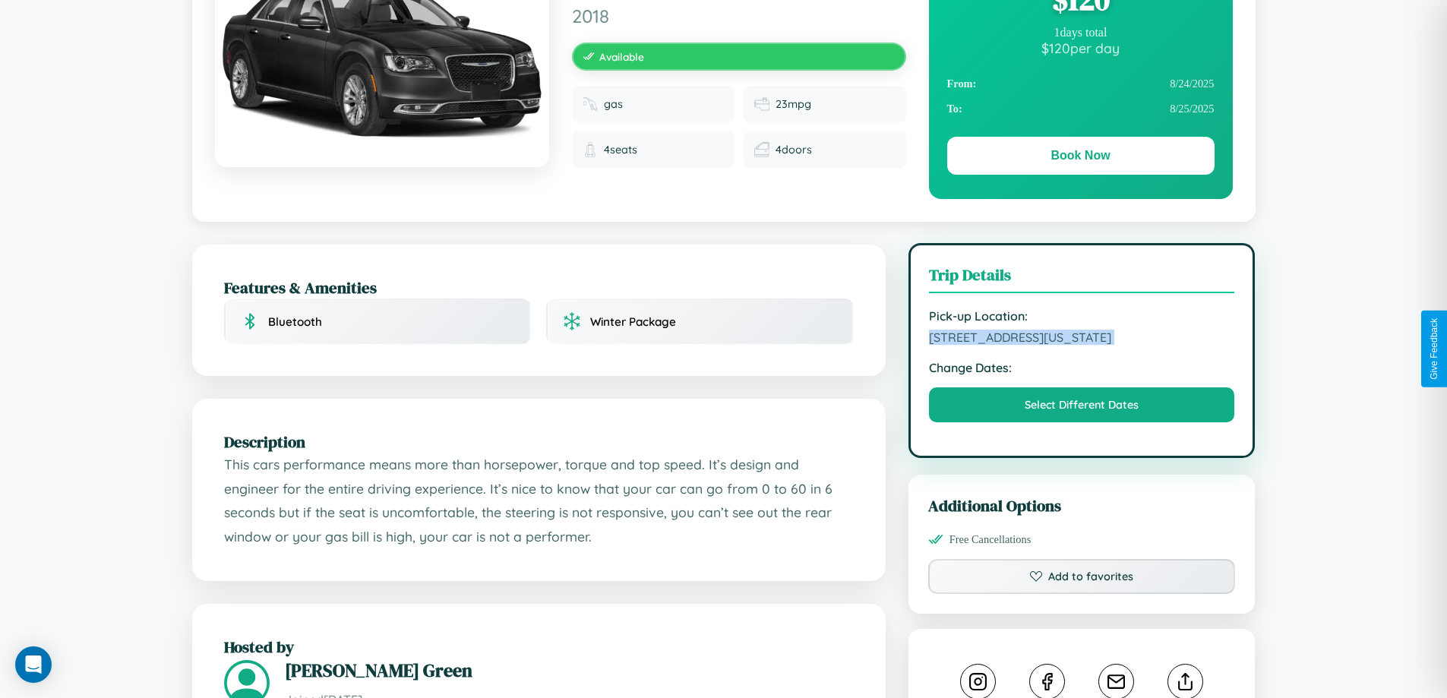
click at [1082, 345] on span "9944 Jefferson Street San Antonio Texas 32110 United States" at bounding box center [1082, 337] width 306 height 15
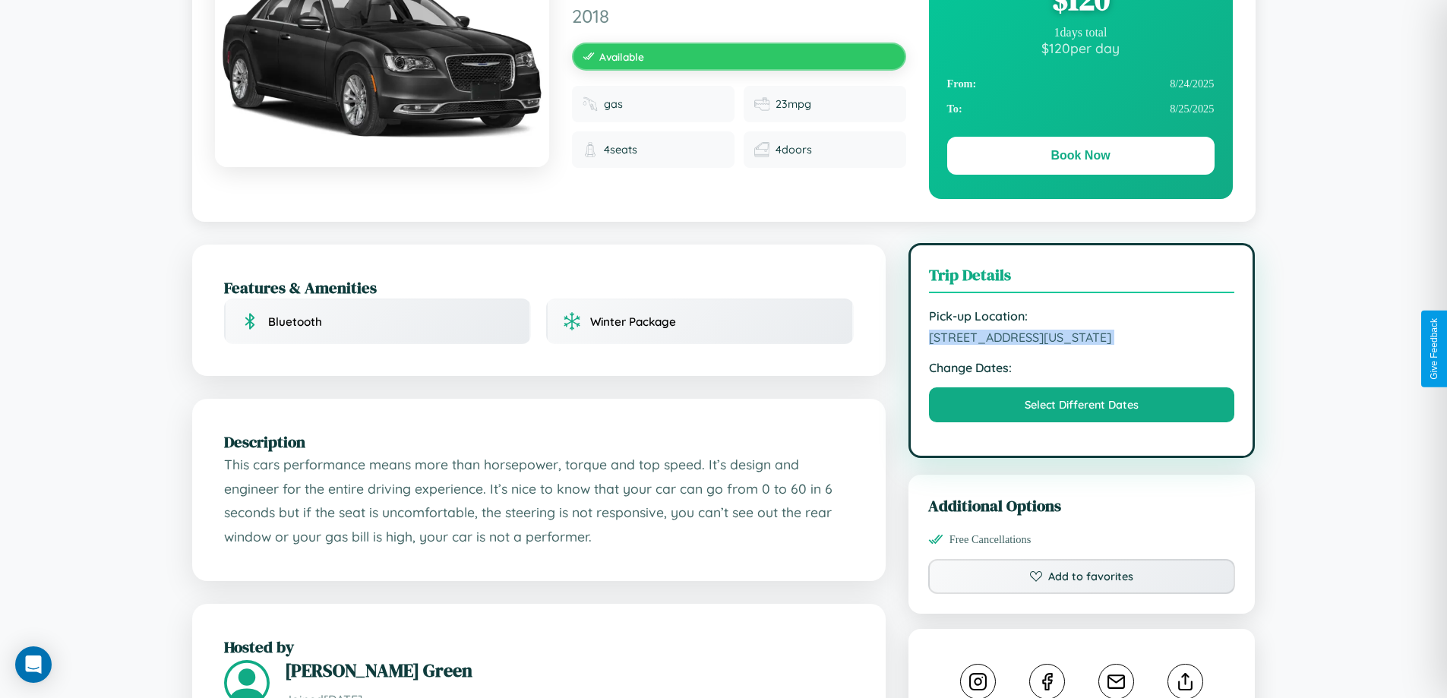
click at [1082, 345] on span "9944 Jefferson Street San Antonio Texas 32110 United States" at bounding box center [1082, 337] width 306 height 15
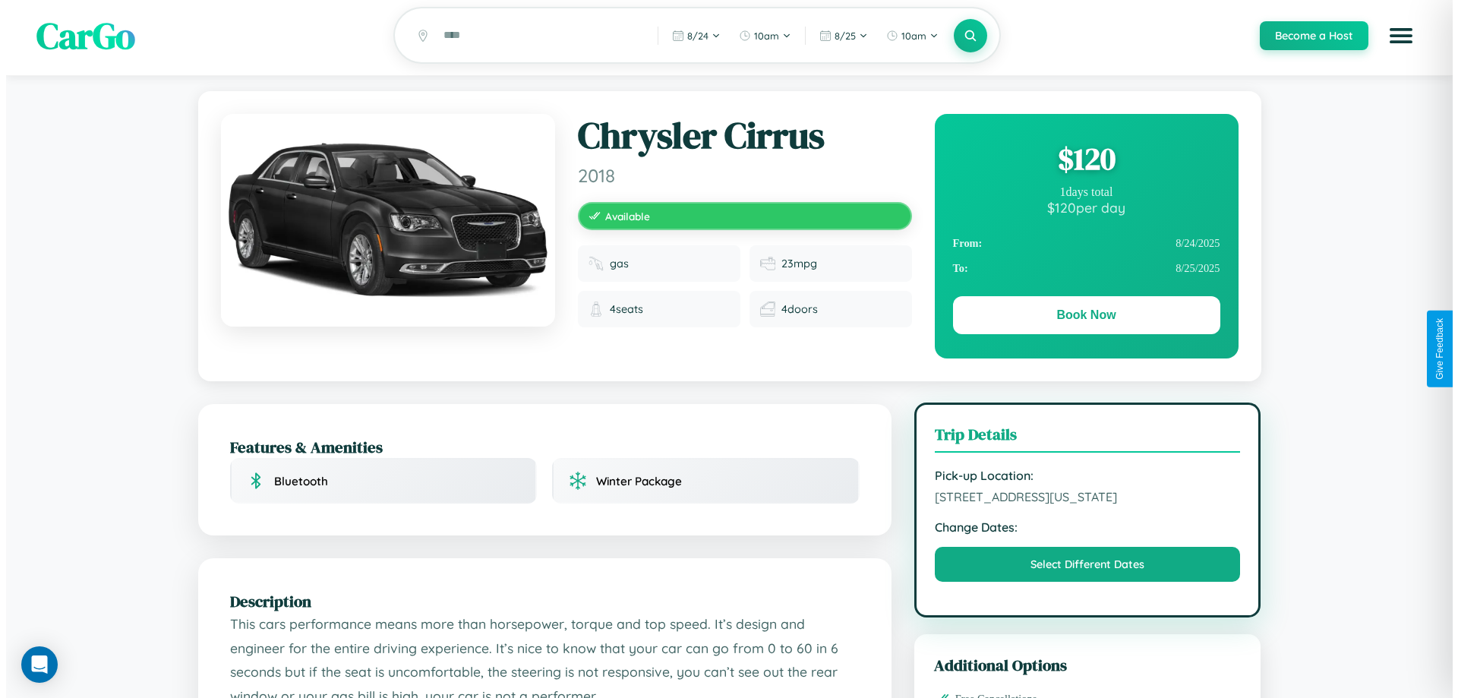
scroll to position [0, 0]
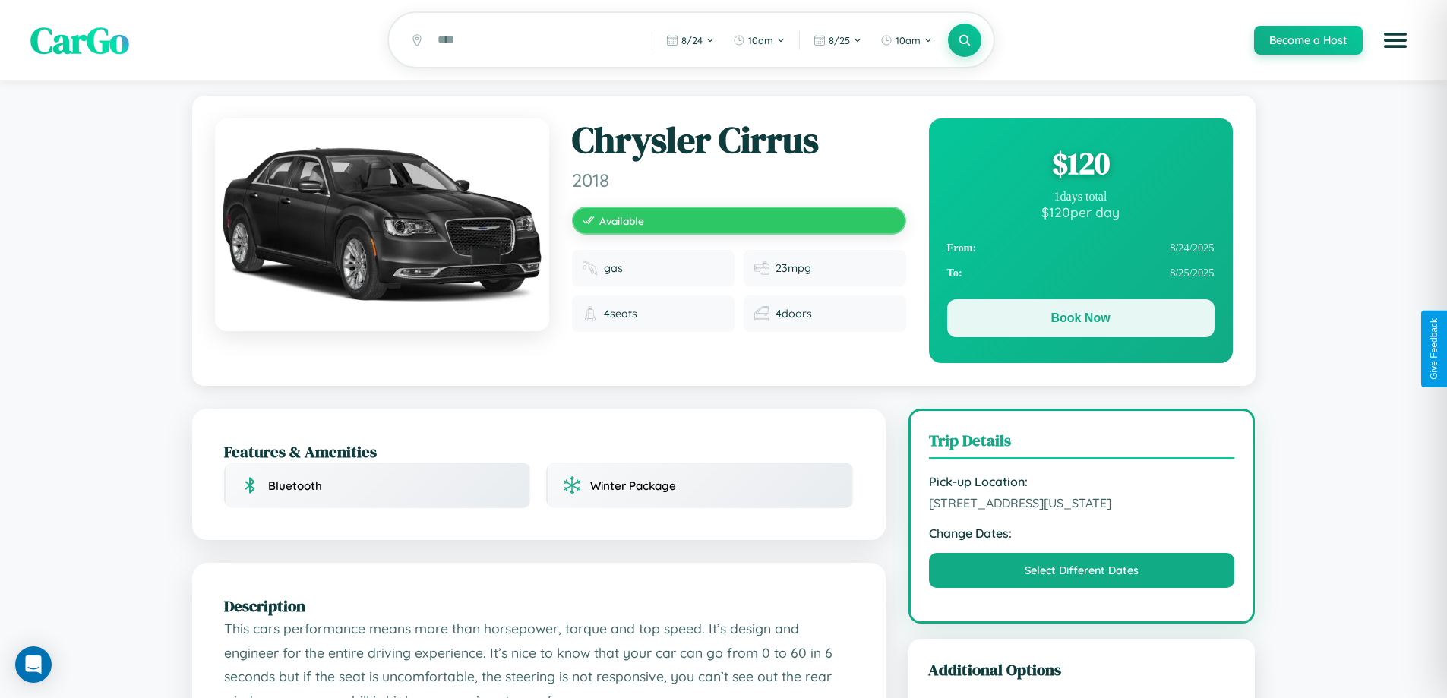
click at [1080, 321] on button "Book Now" at bounding box center [1080, 318] width 267 height 38
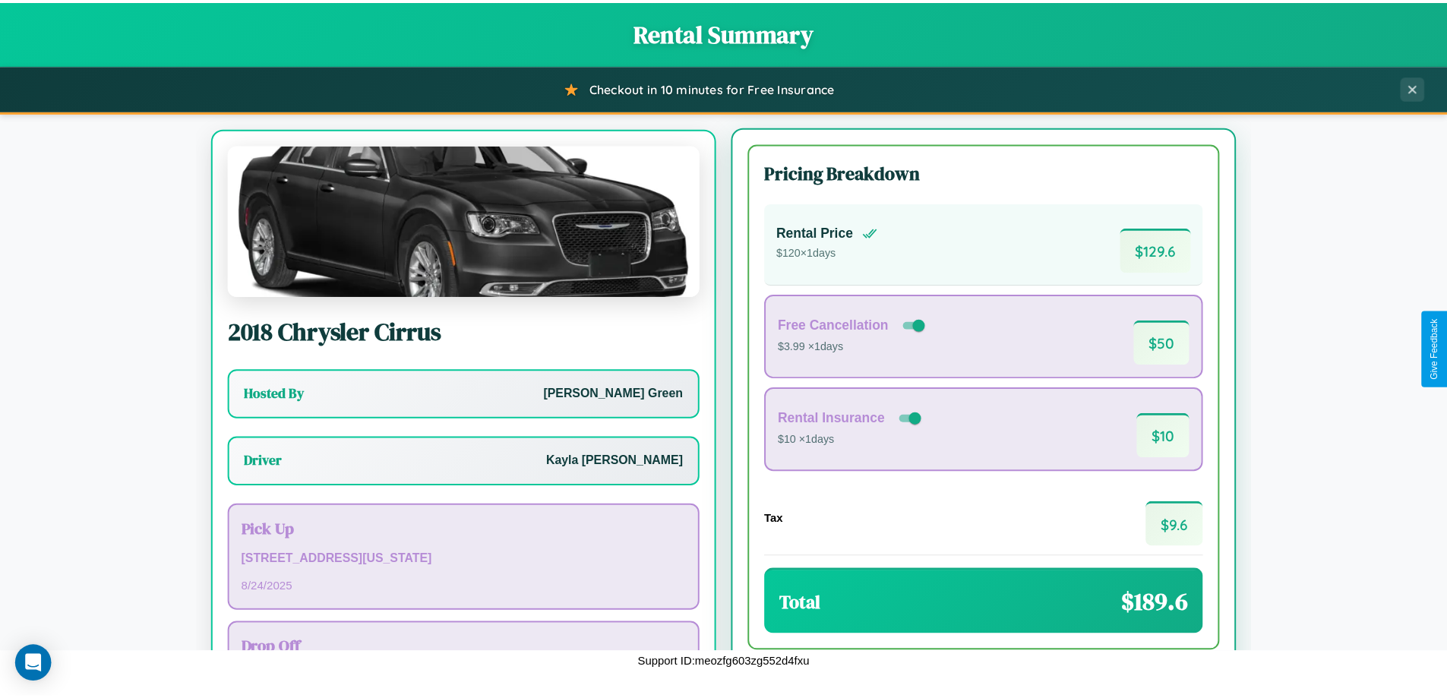
scroll to position [71, 0]
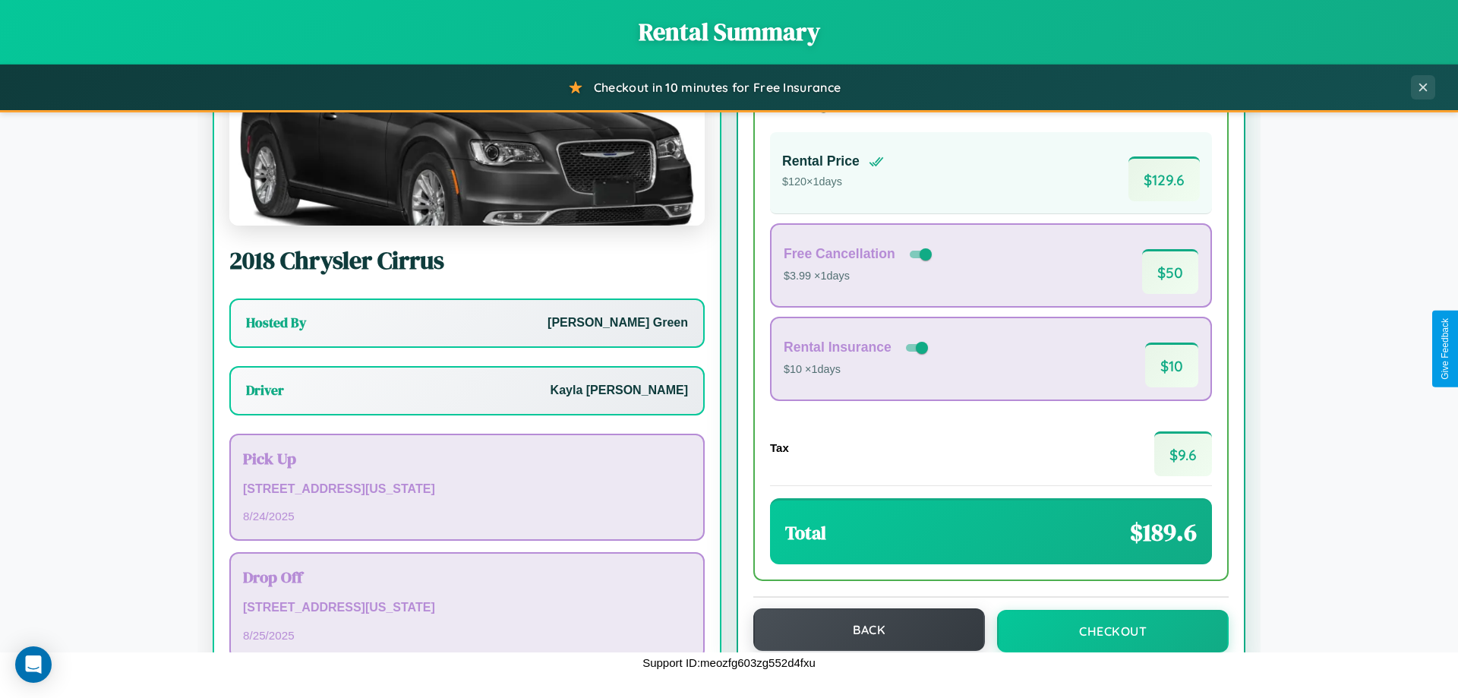
click at [862, 630] on button "Back" at bounding box center [870, 629] width 232 height 43
